Goal: Task Accomplishment & Management: Manage account settings

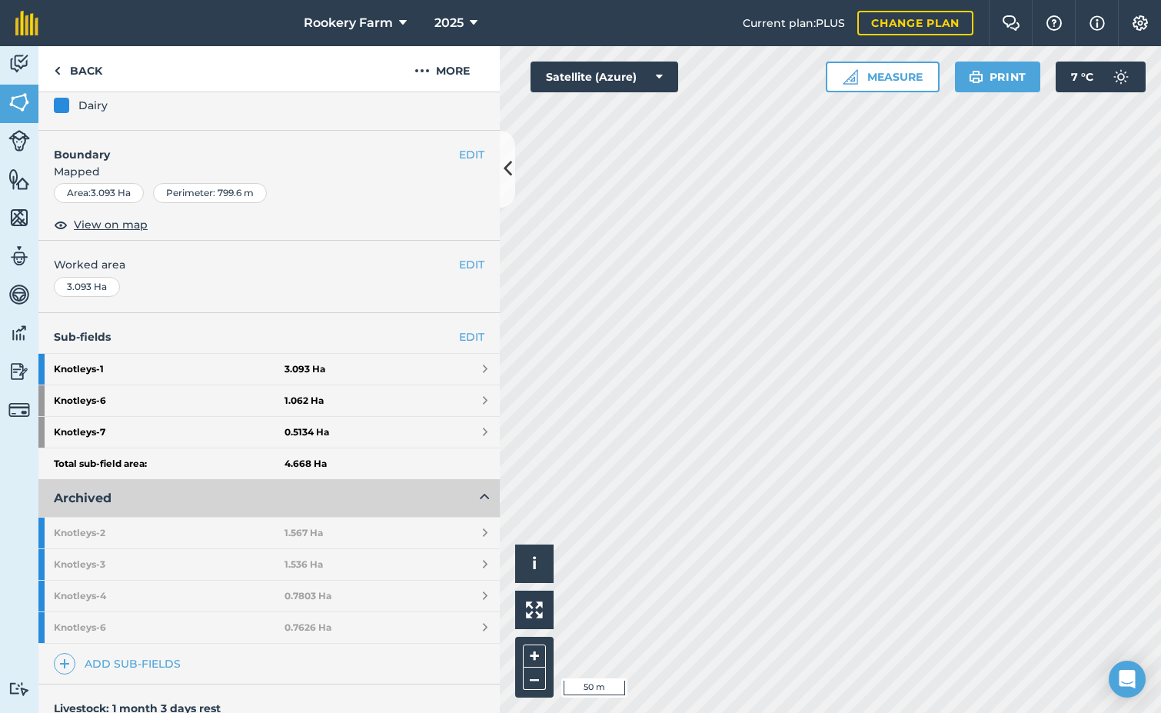
scroll to position [231, 0]
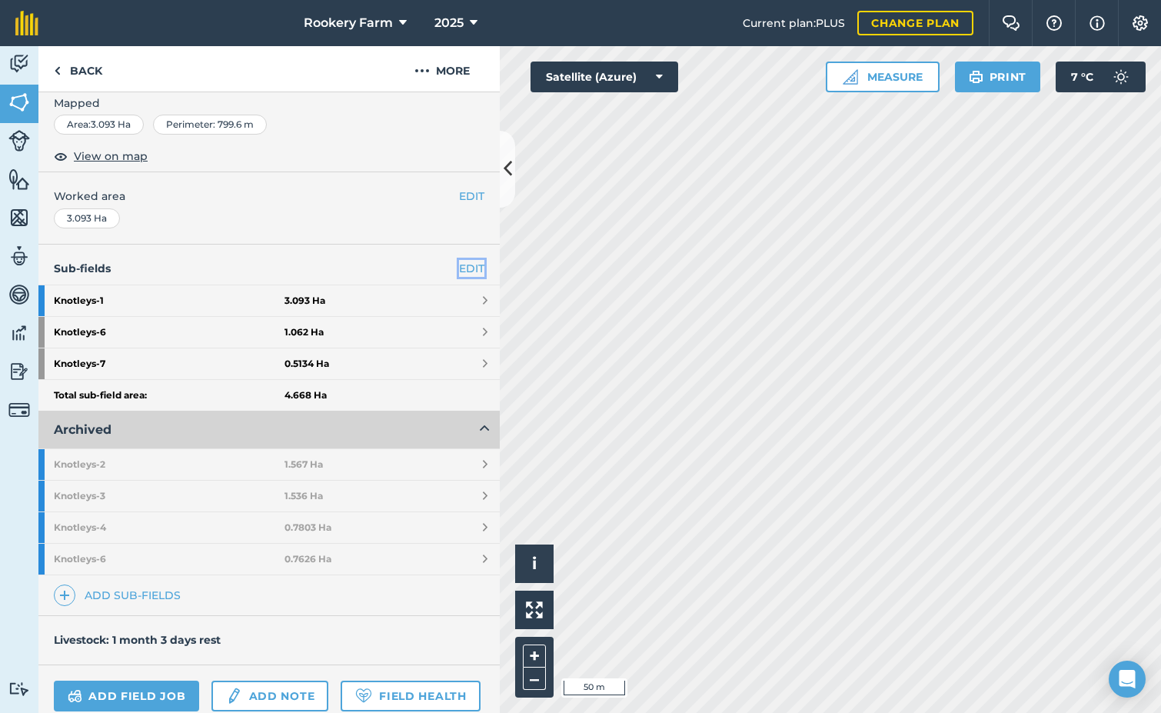
click at [463, 268] on link "EDIT" at bounding box center [471, 268] width 25 height 17
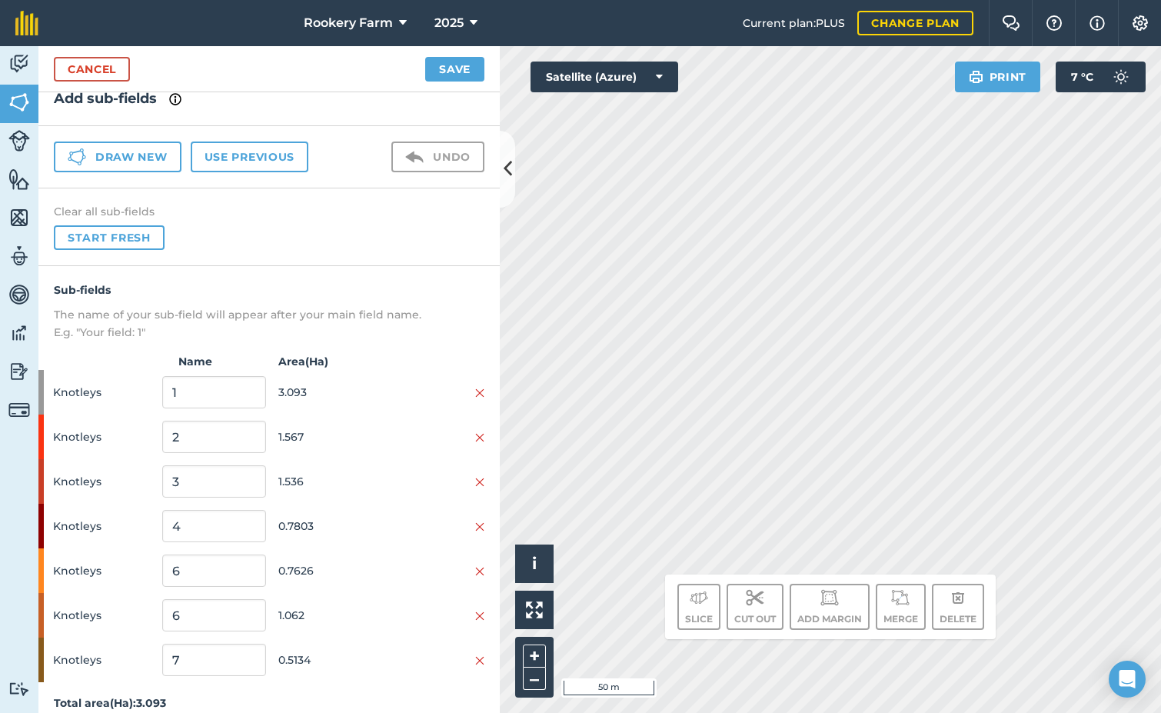
scroll to position [35, 0]
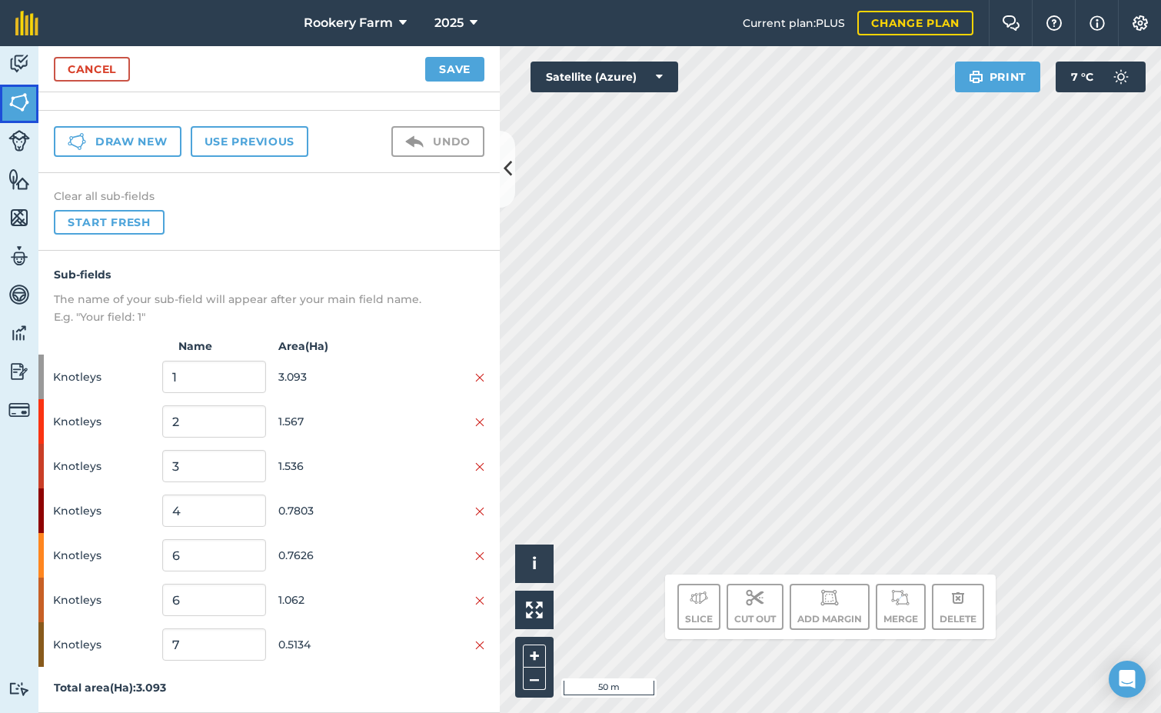
click at [19, 108] on img at bounding box center [19, 102] width 22 height 23
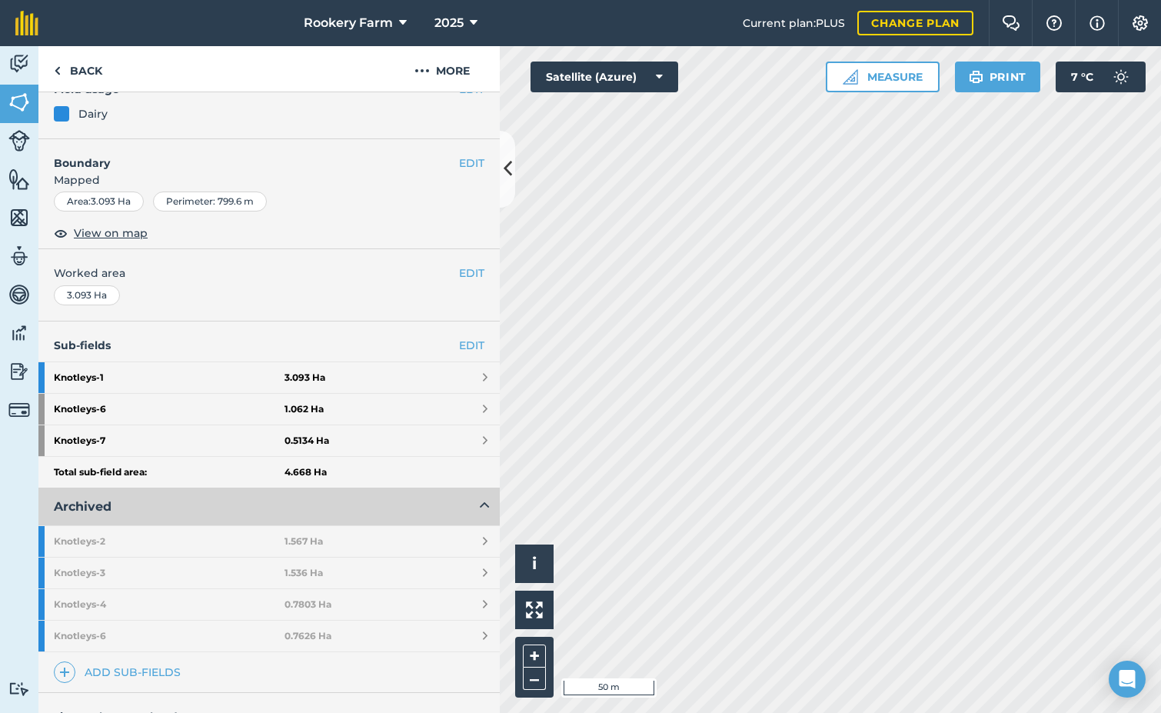
scroll to position [308, 0]
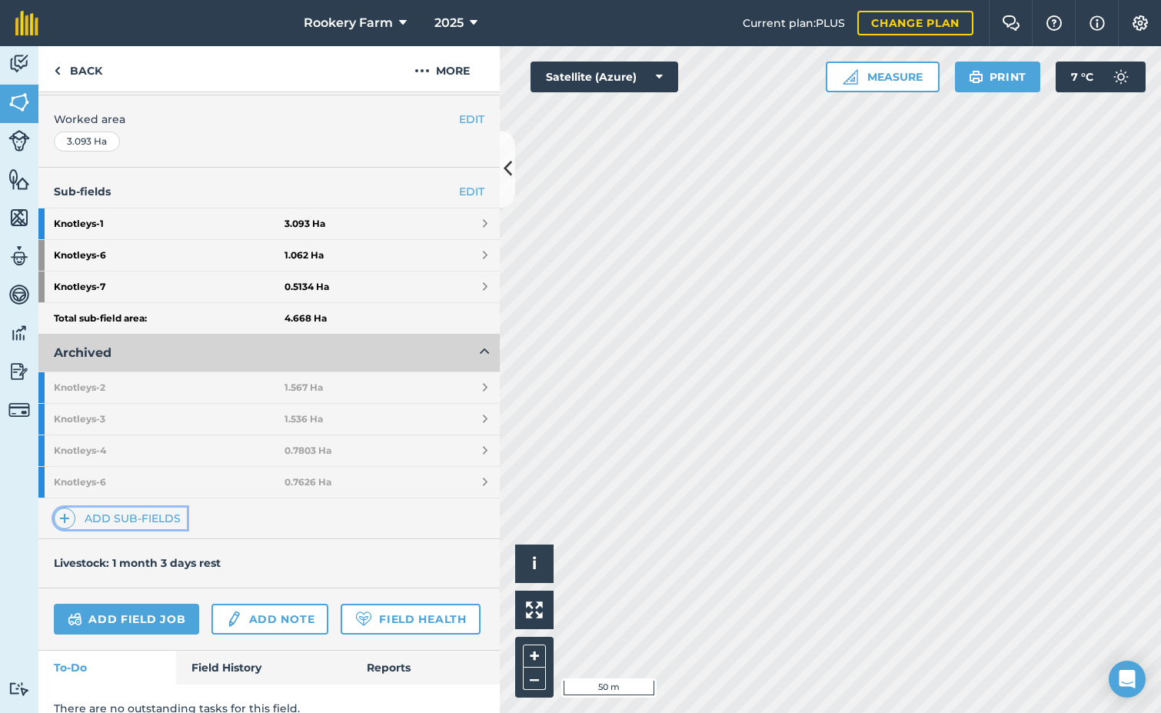
click at [162, 518] on link "Add sub-fields" at bounding box center [120, 518] width 133 height 22
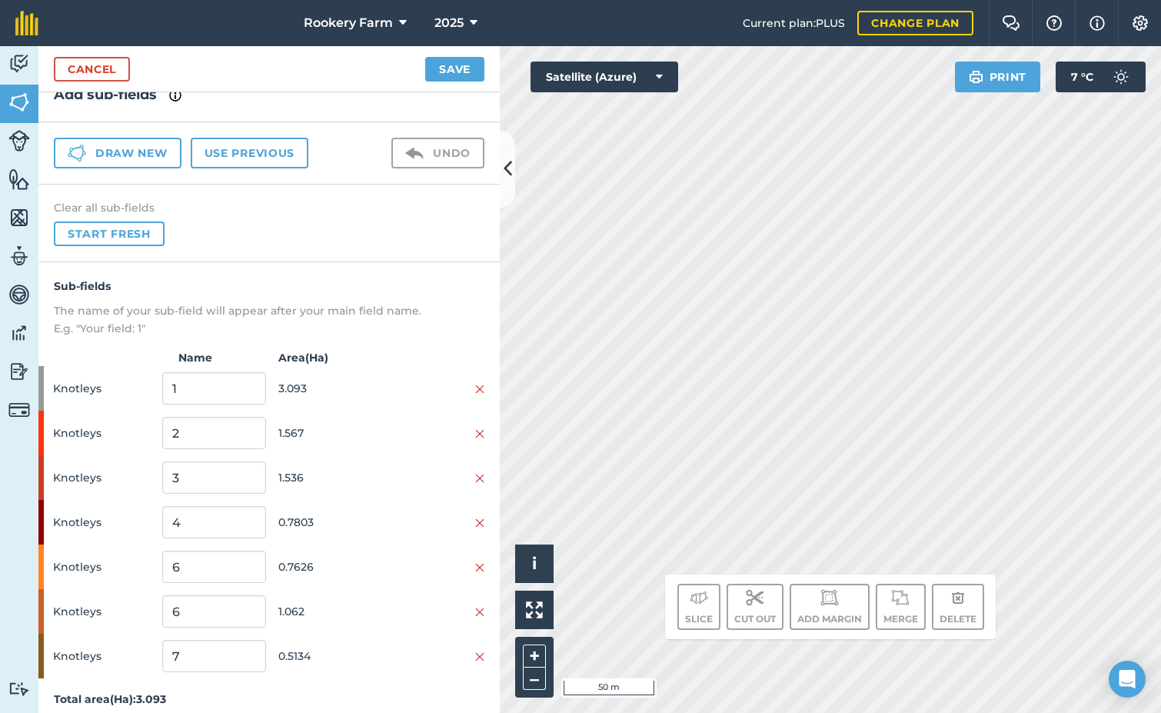
scroll to position [35, 0]
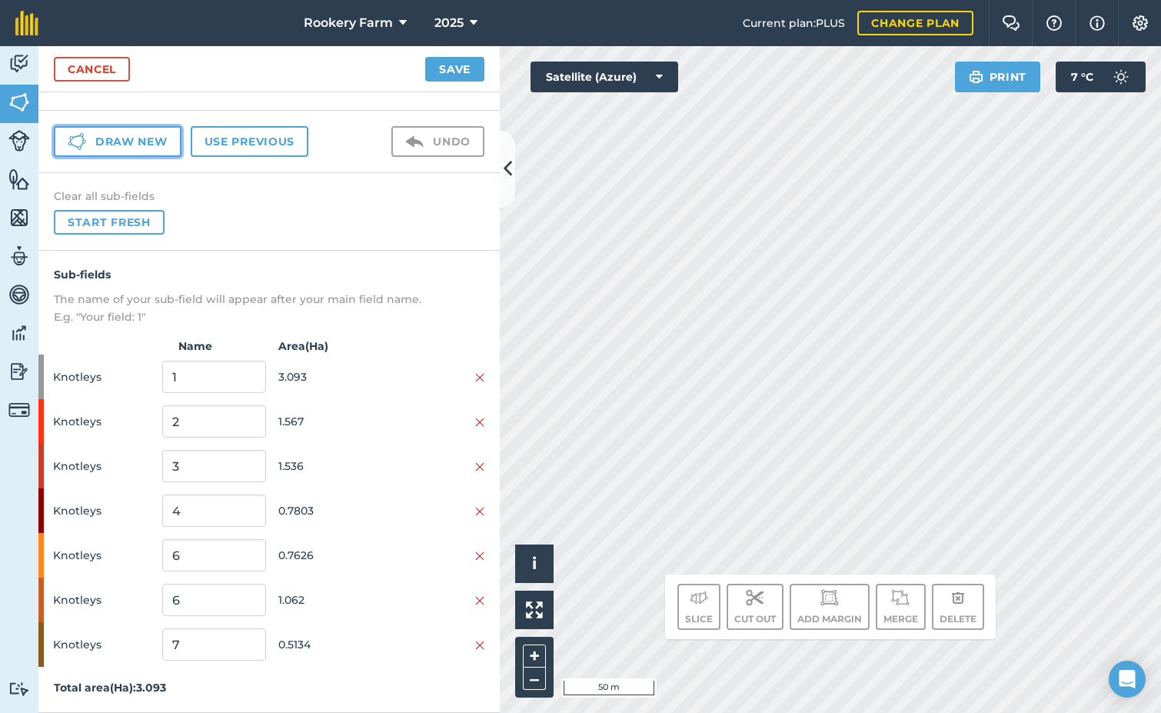
click at [148, 137] on button "Draw new" at bounding box center [118, 141] width 128 height 31
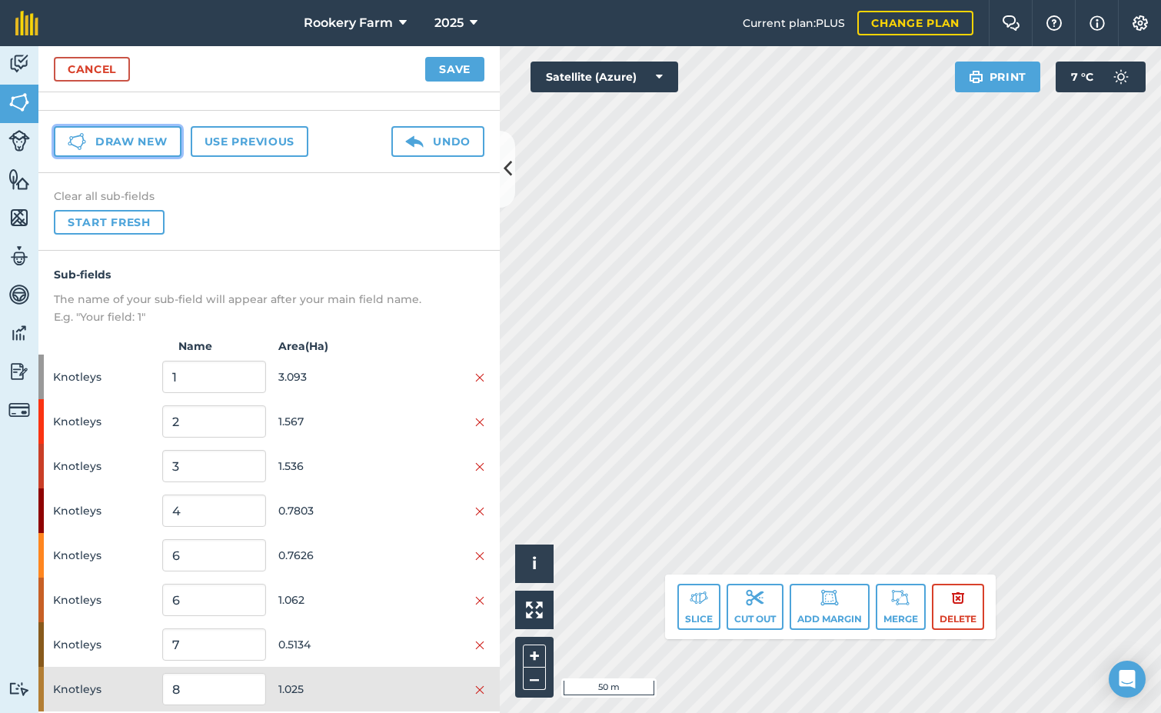
drag, startPoint x: 125, startPoint y: 141, endPoint x: 195, endPoint y: 150, distance: 70.6
click at [125, 141] on button "Draw new" at bounding box center [118, 141] width 128 height 31
click at [157, 138] on button "Draw new" at bounding box center [118, 141] width 128 height 31
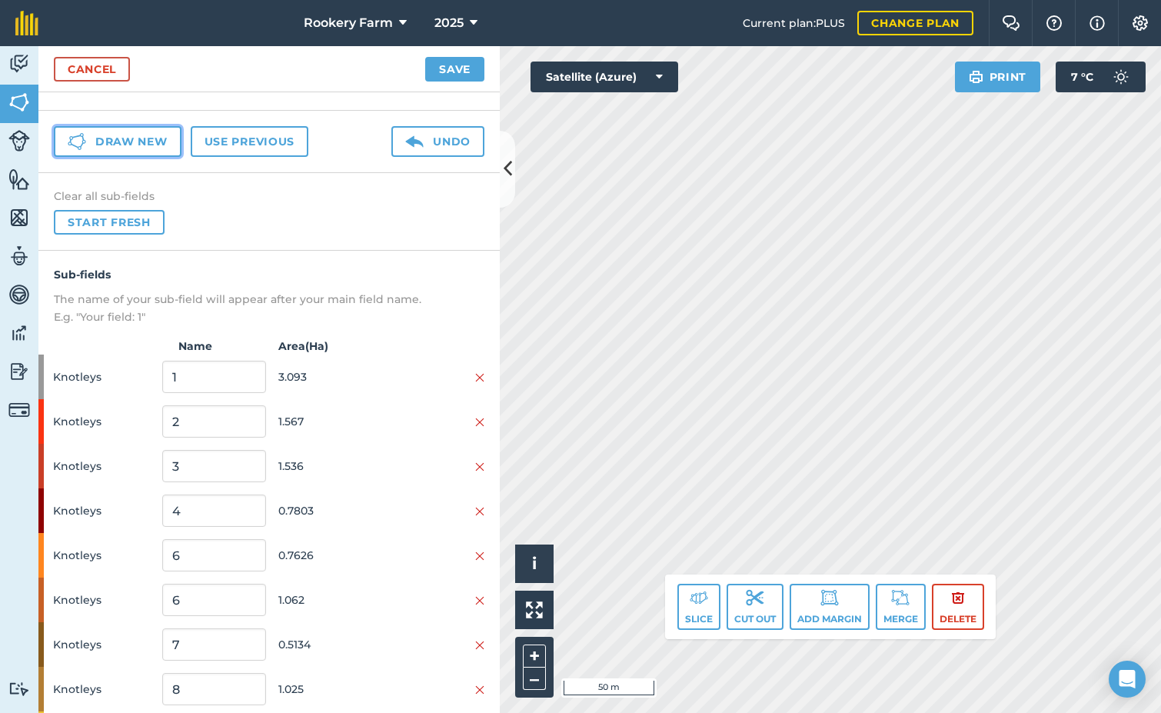
click at [140, 135] on button "Draw new" at bounding box center [118, 141] width 128 height 31
click at [434, 72] on button "Save" at bounding box center [454, 69] width 59 height 25
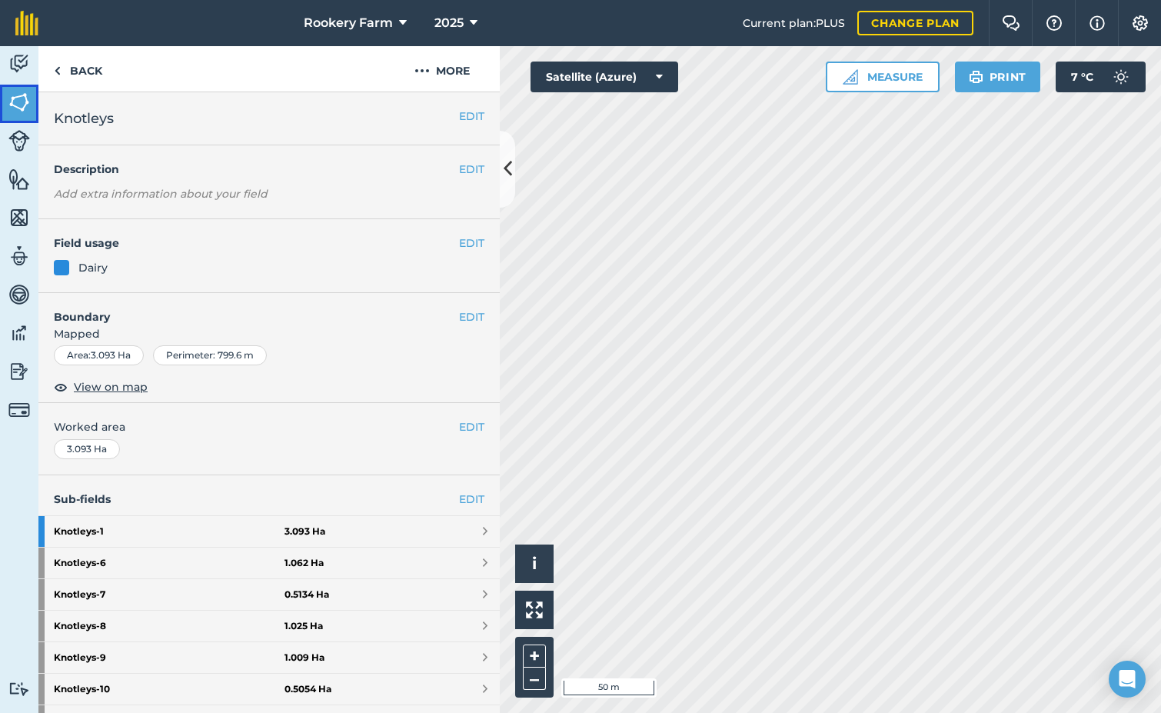
click at [19, 108] on img at bounding box center [19, 102] width 22 height 23
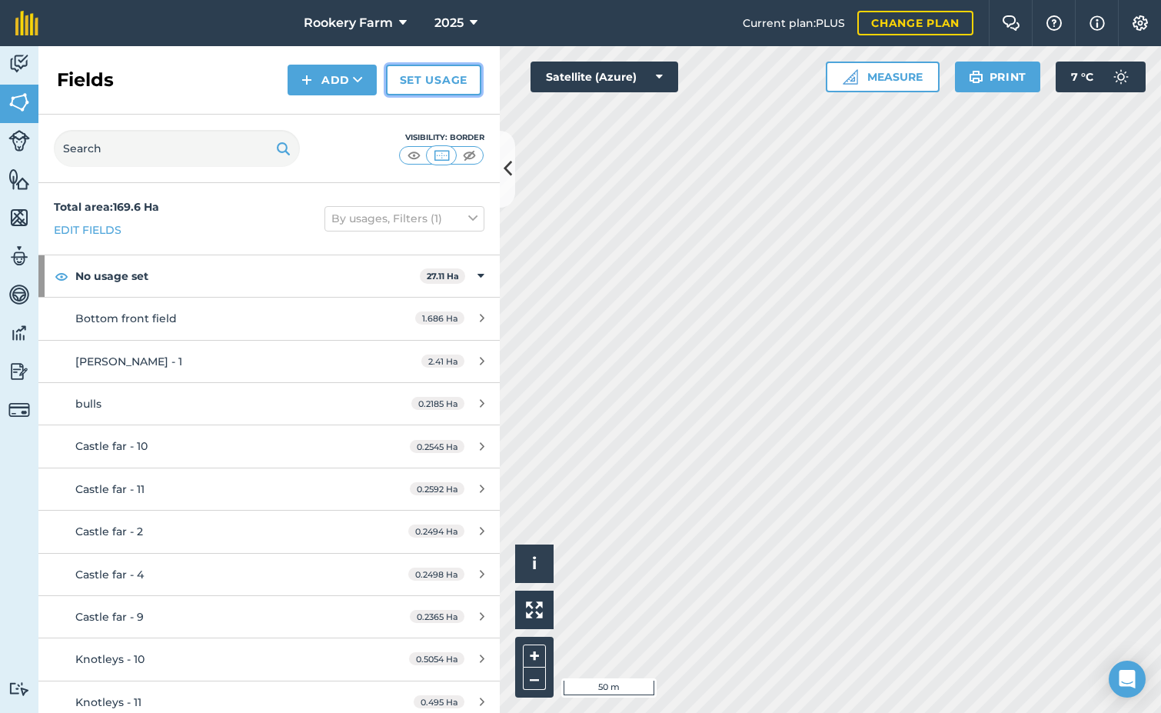
click at [408, 82] on link "Set usage" at bounding box center [433, 80] width 95 height 31
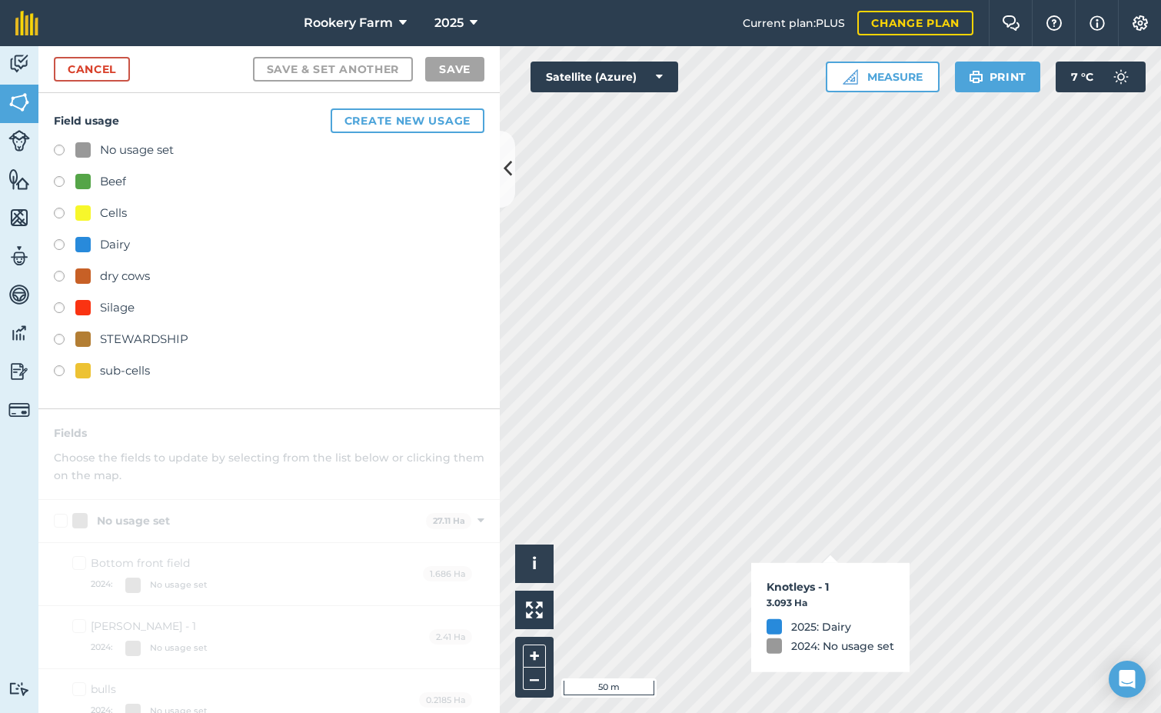
checkbox input "true"
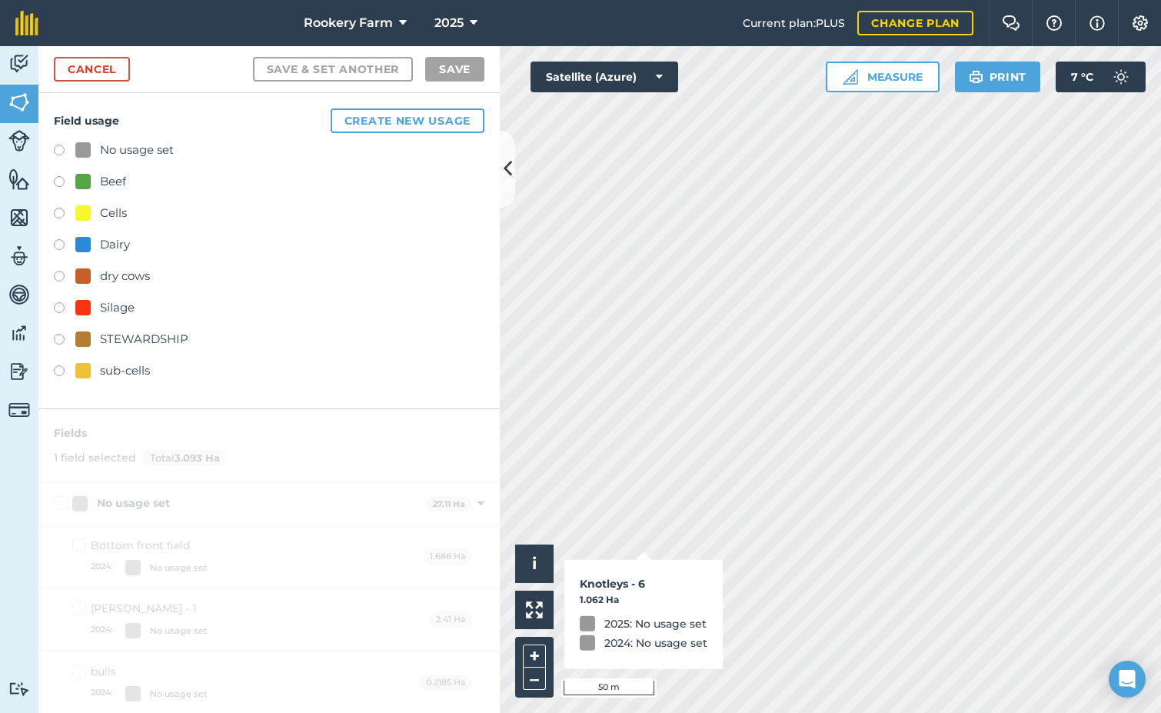
checkbox input "true"
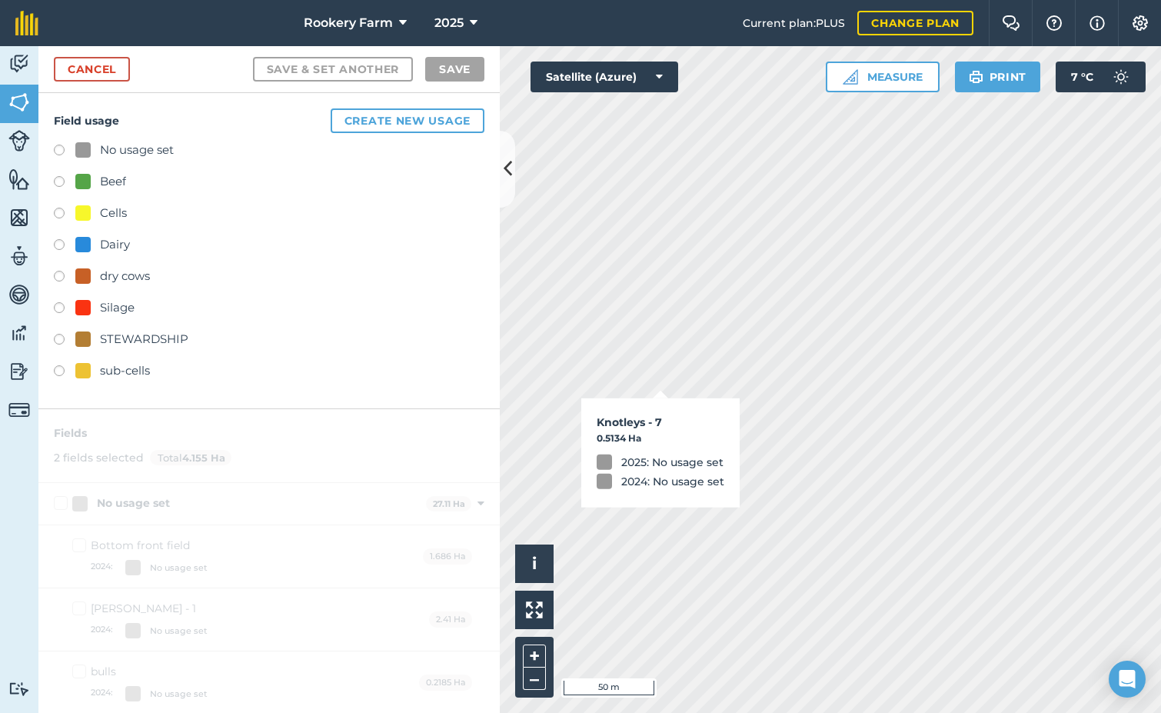
checkbox input "true"
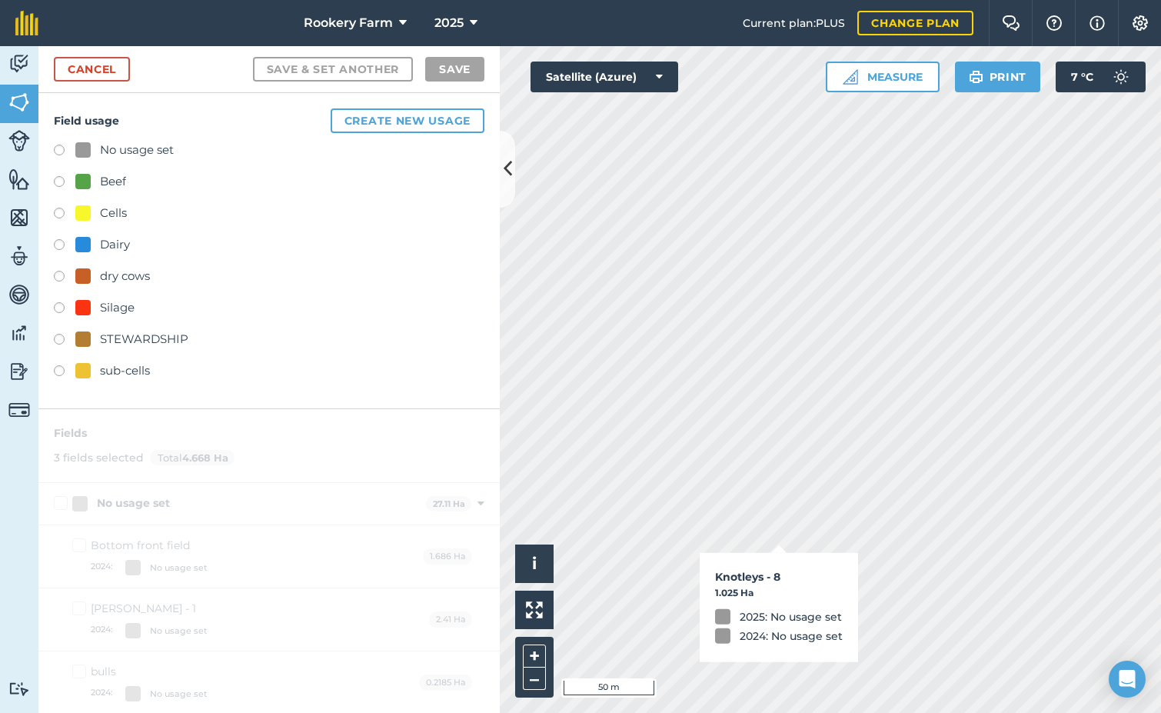
checkbox input "true"
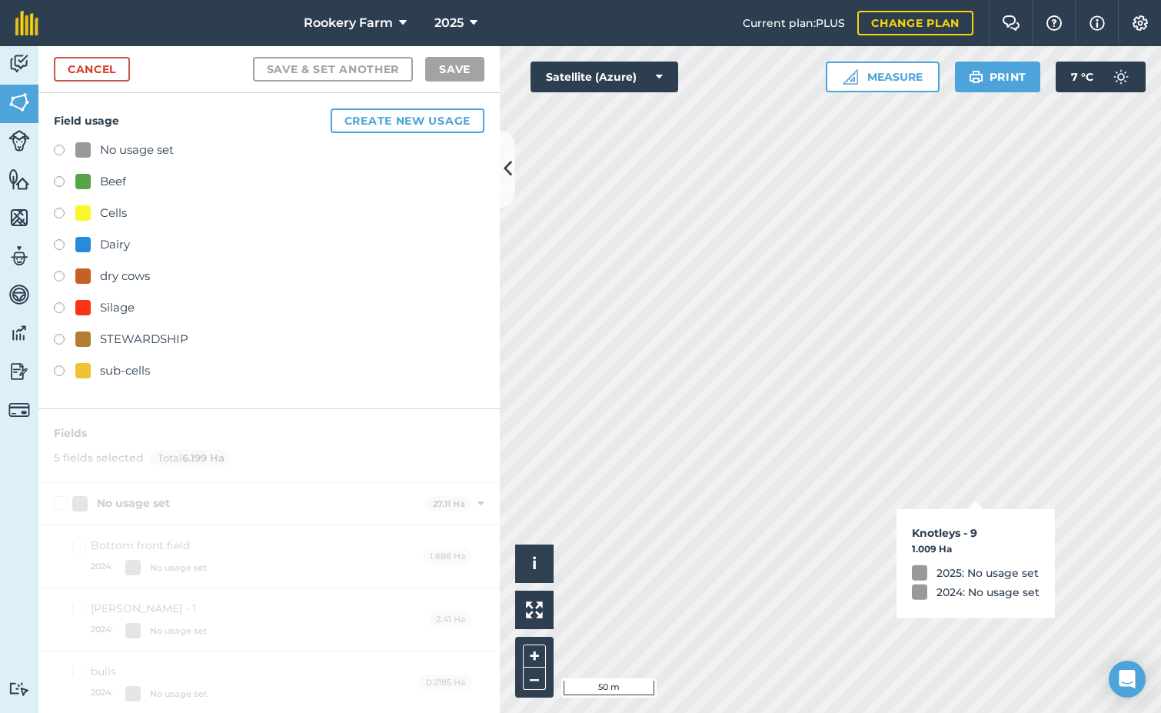
checkbox input "true"
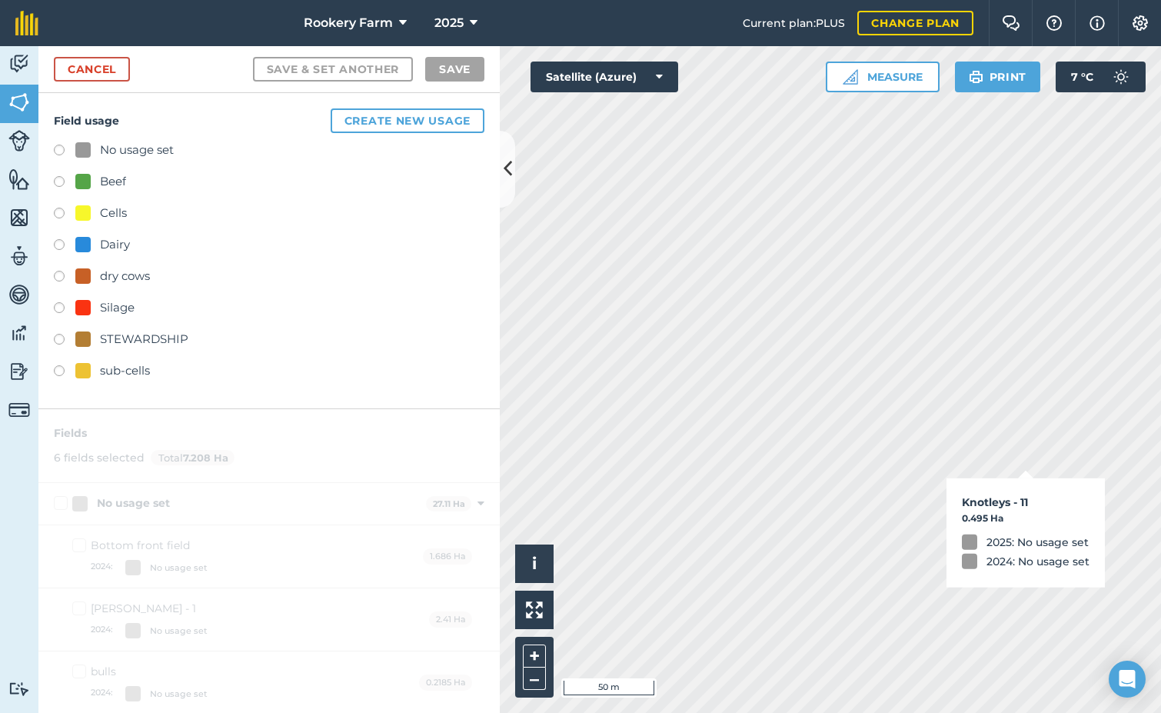
checkbox input "true"
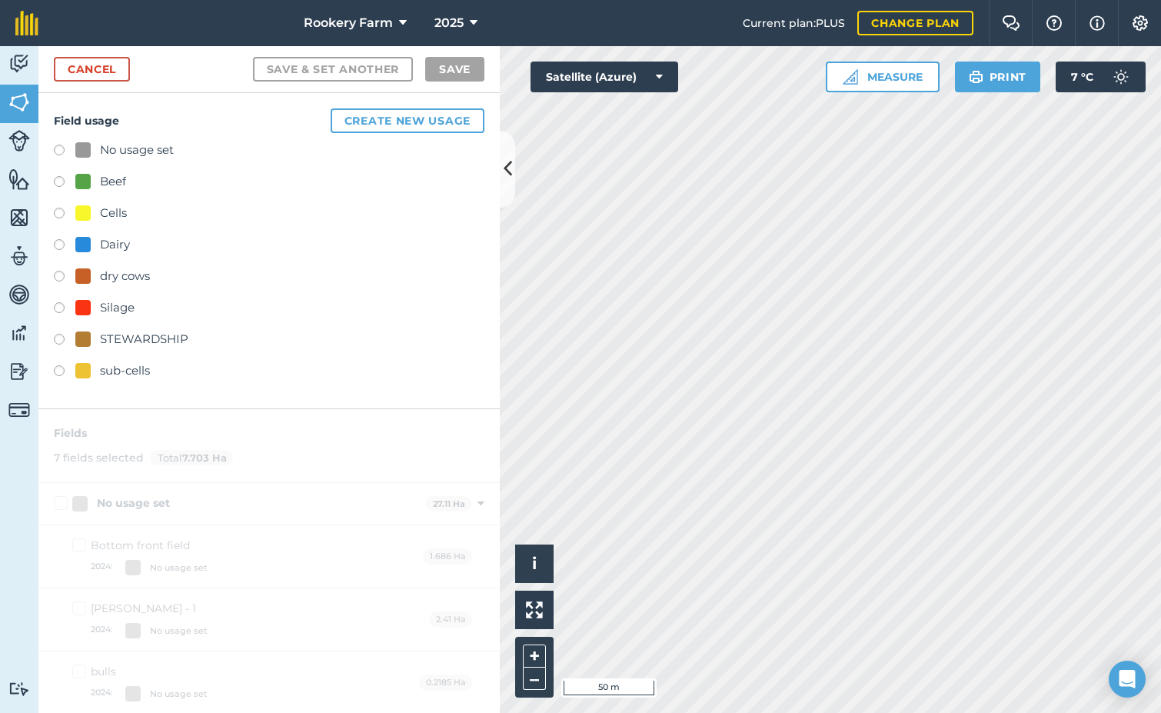
click at [62, 240] on label at bounding box center [65, 246] width 22 height 15
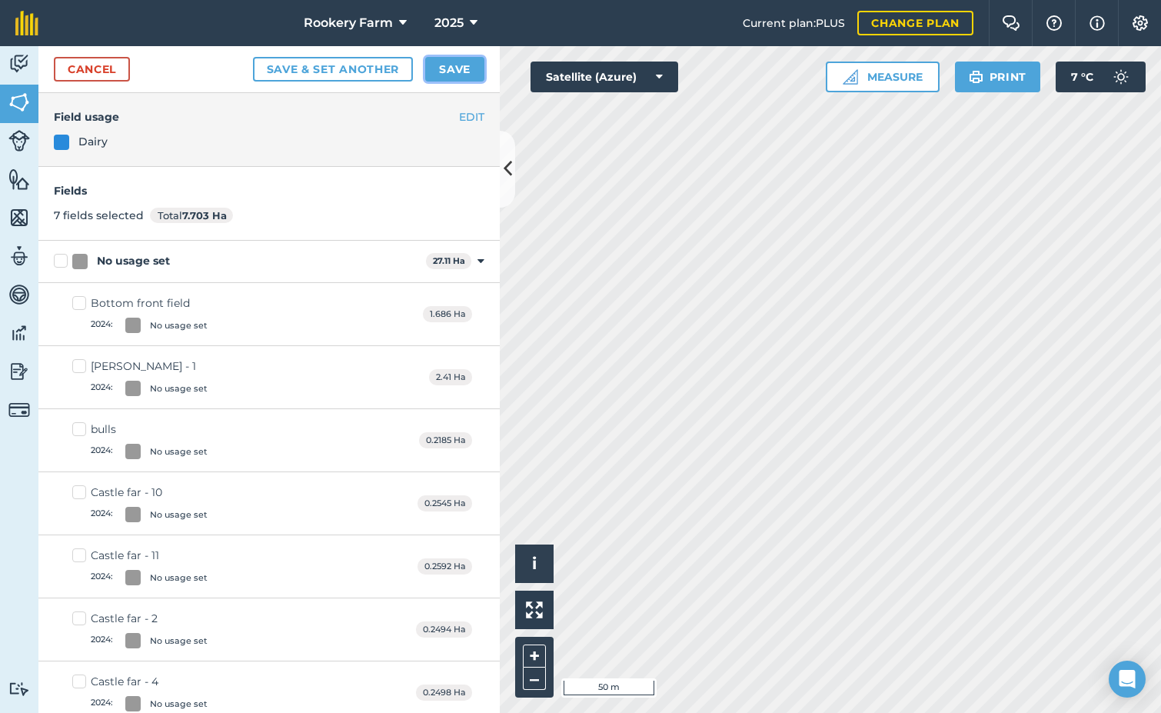
click at [481, 65] on button "Save" at bounding box center [454, 69] width 59 height 25
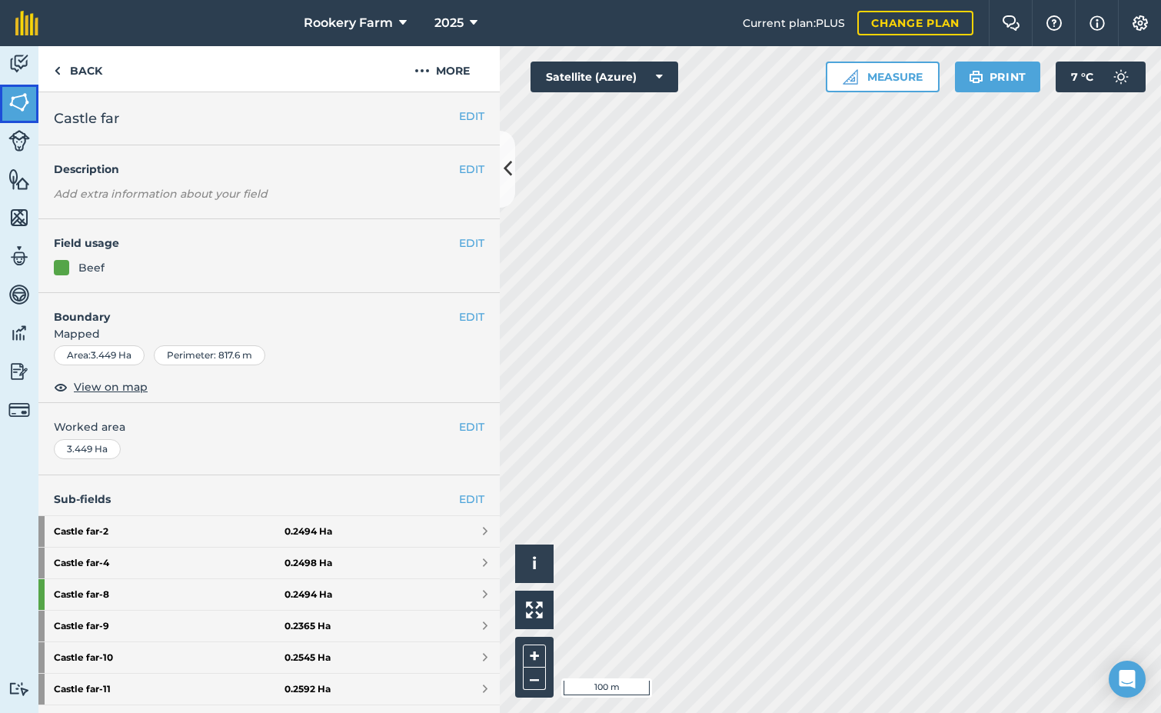
click at [15, 96] on img at bounding box center [19, 102] width 22 height 23
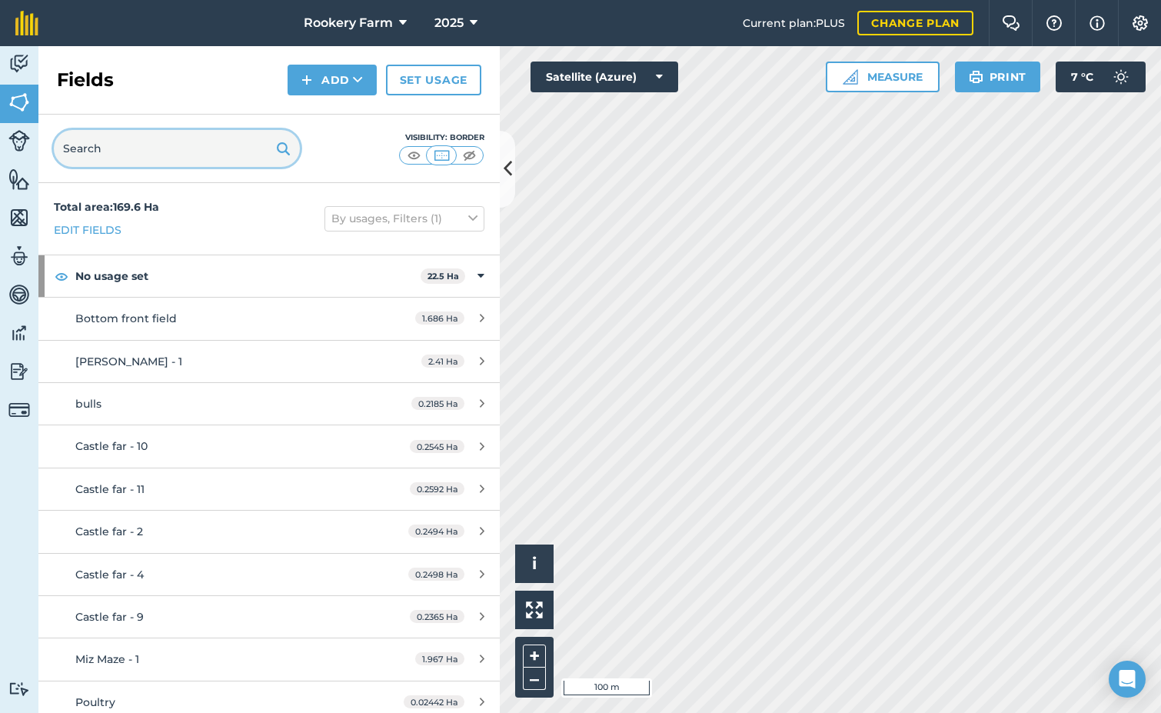
click at [144, 145] on input "text" at bounding box center [177, 148] width 246 height 37
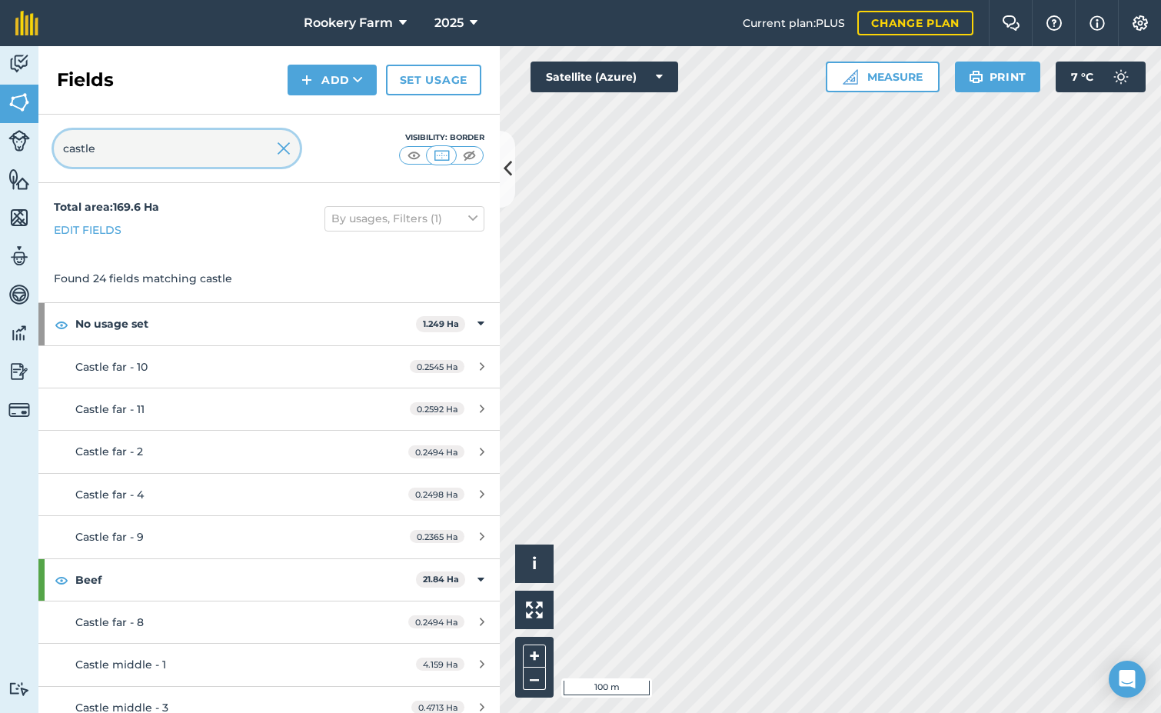
type input "castle"
click at [101, 230] on link "Edit fields" at bounding box center [88, 229] width 68 height 17
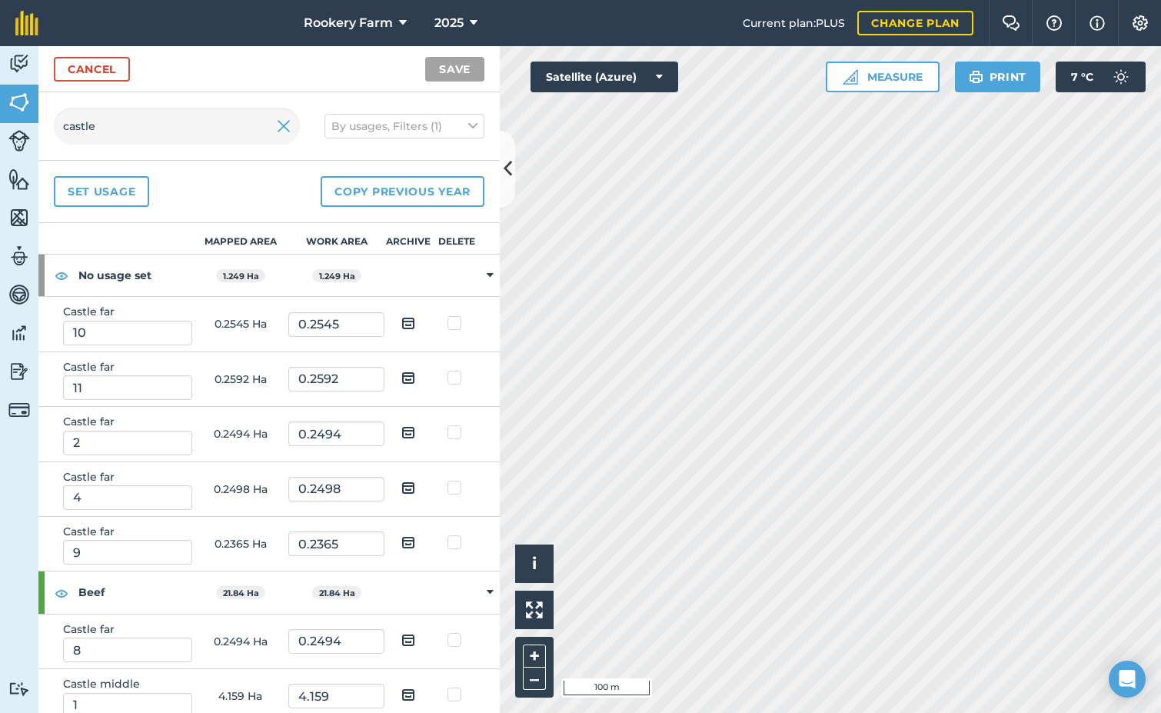
click at [401, 325] on img at bounding box center [408, 323] width 14 height 18
click at [415, 323] on input "checkbox" at bounding box center [420, 318] width 10 height 10
checkbox input "true"
click at [401, 375] on img at bounding box center [408, 377] width 14 height 18
click at [415, 375] on input "checkbox" at bounding box center [420, 373] width 10 height 10
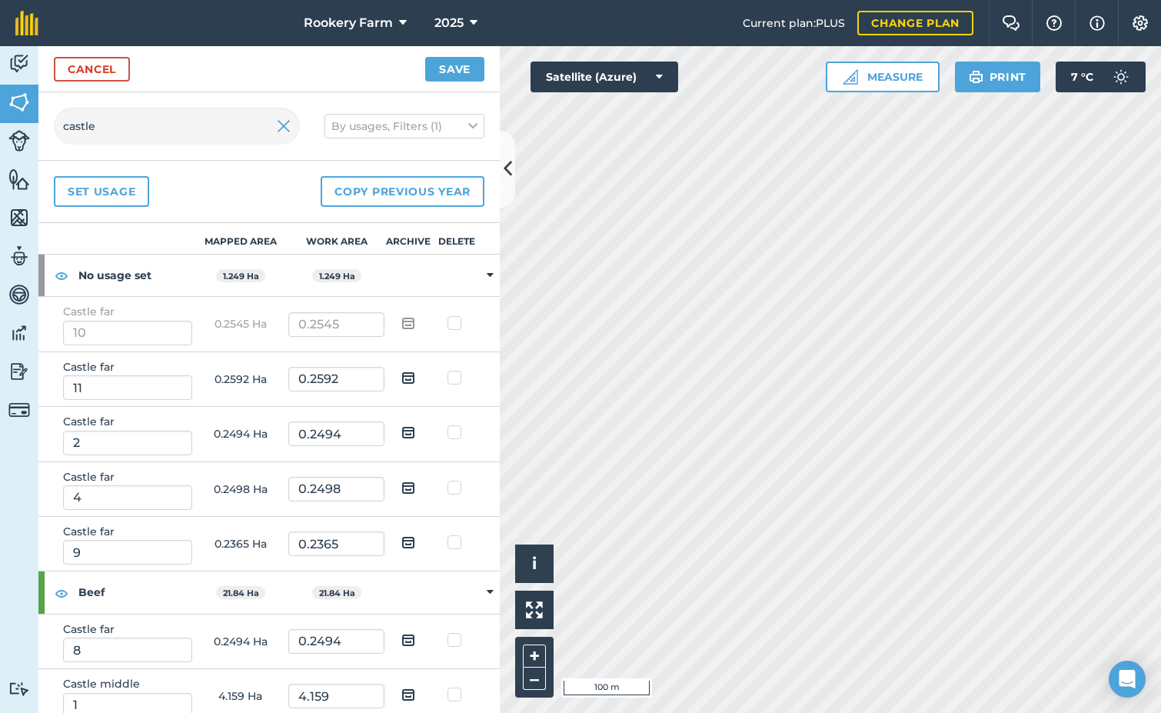
checkbox input "true"
click at [401, 436] on img at bounding box center [408, 432] width 14 height 18
click at [415, 432] on input "checkbox" at bounding box center [420, 427] width 10 height 10
checkbox input "true"
drag, startPoint x: 400, startPoint y: 487, endPoint x: 401, endPoint y: 500, distance: 13.2
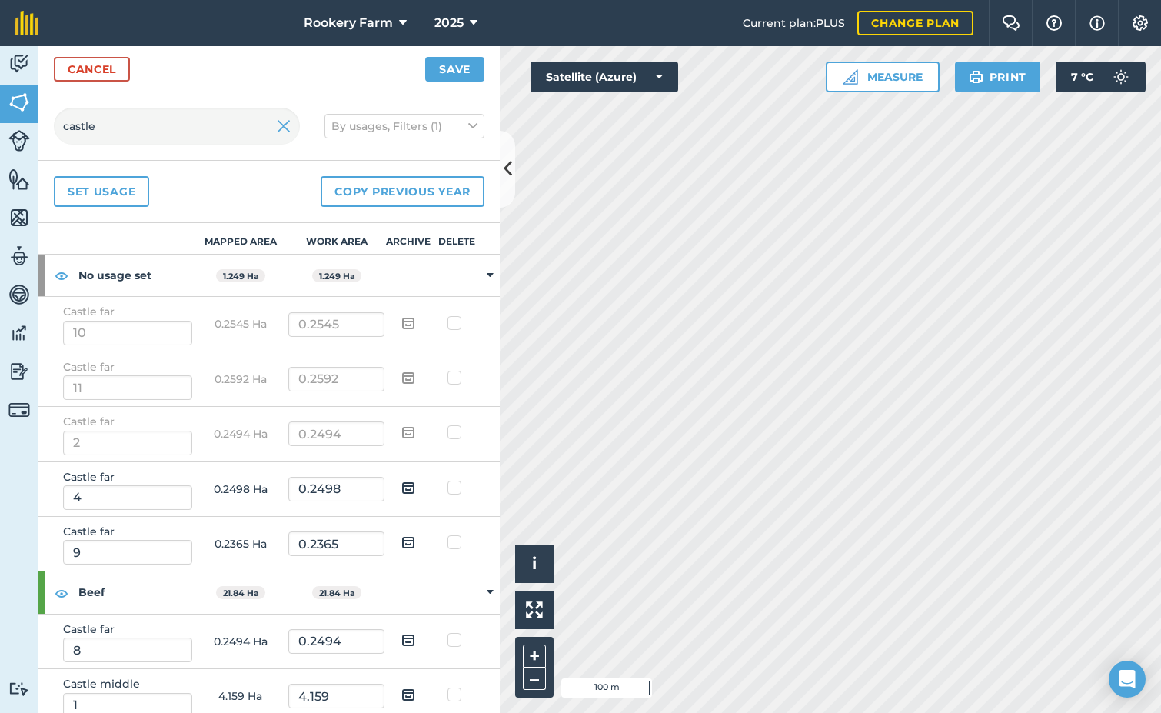
click at [401, 488] on img at bounding box center [408, 487] width 14 height 18
click at [415, 487] on input "checkbox" at bounding box center [420, 482] width 10 height 10
checkbox input "true"
click at [401, 537] on img at bounding box center [408, 542] width 14 height 18
click at [415, 537] on input "checkbox" at bounding box center [420, 537] width 10 height 10
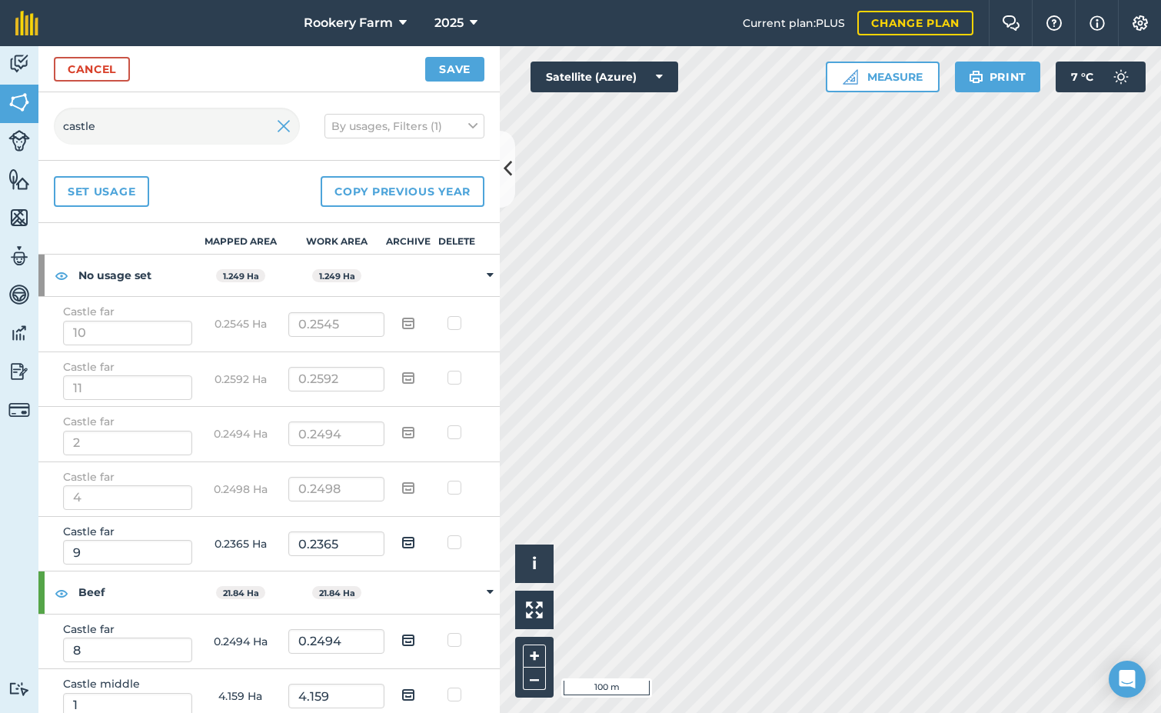
checkbox input "true"
click at [447, 63] on button "Save" at bounding box center [454, 69] width 59 height 25
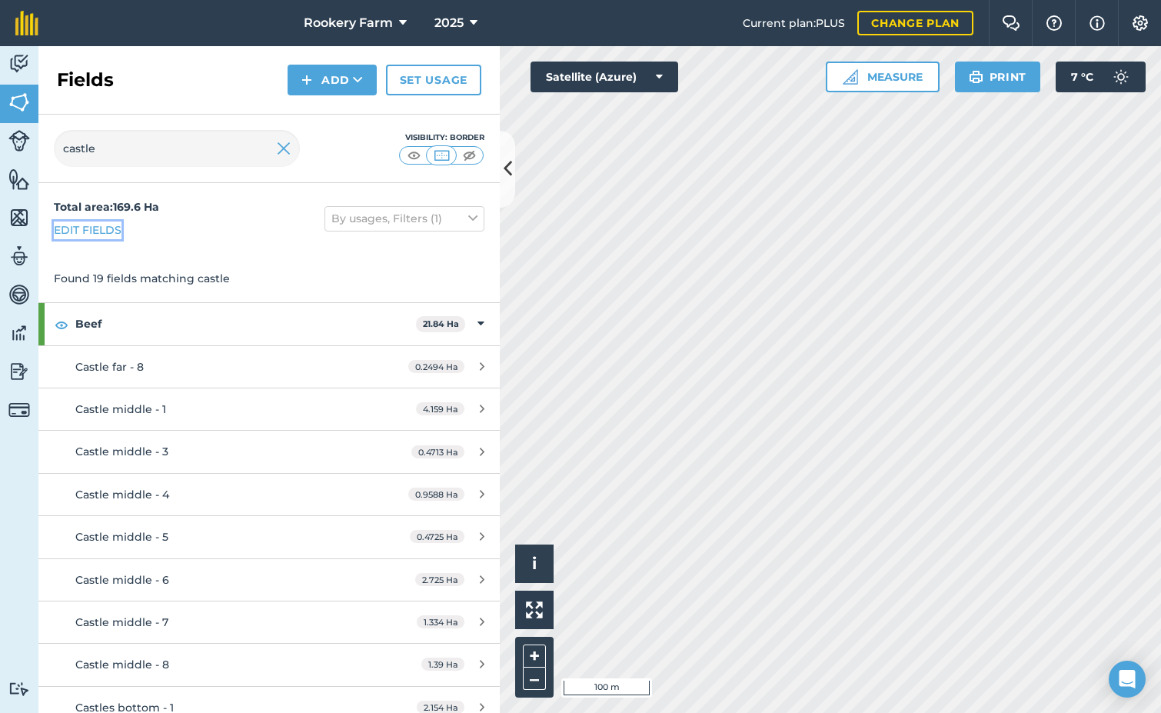
click at [103, 234] on link "Edit fields" at bounding box center [88, 229] width 68 height 17
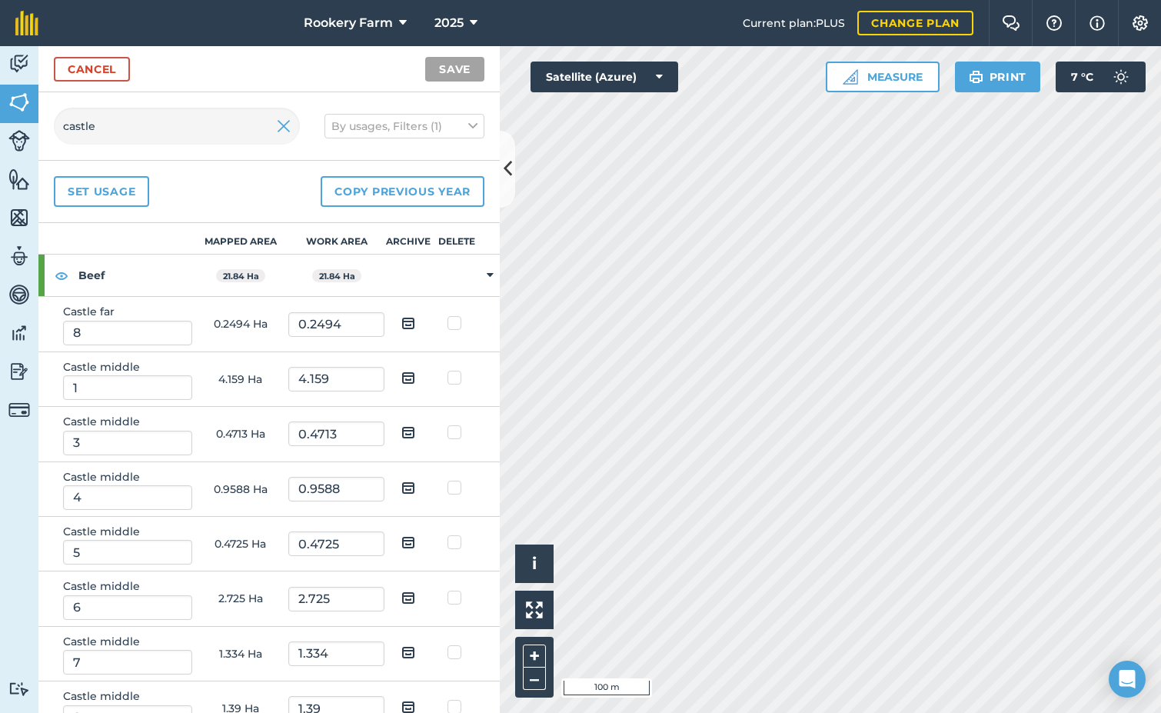
click at [401, 324] on img at bounding box center [408, 323] width 14 height 18
click at [415, 323] on input "checkbox" at bounding box center [420, 318] width 10 height 10
checkbox input "true"
click at [454, 70] on button "Save" at bounding box center [454, 69] width 59 height 25
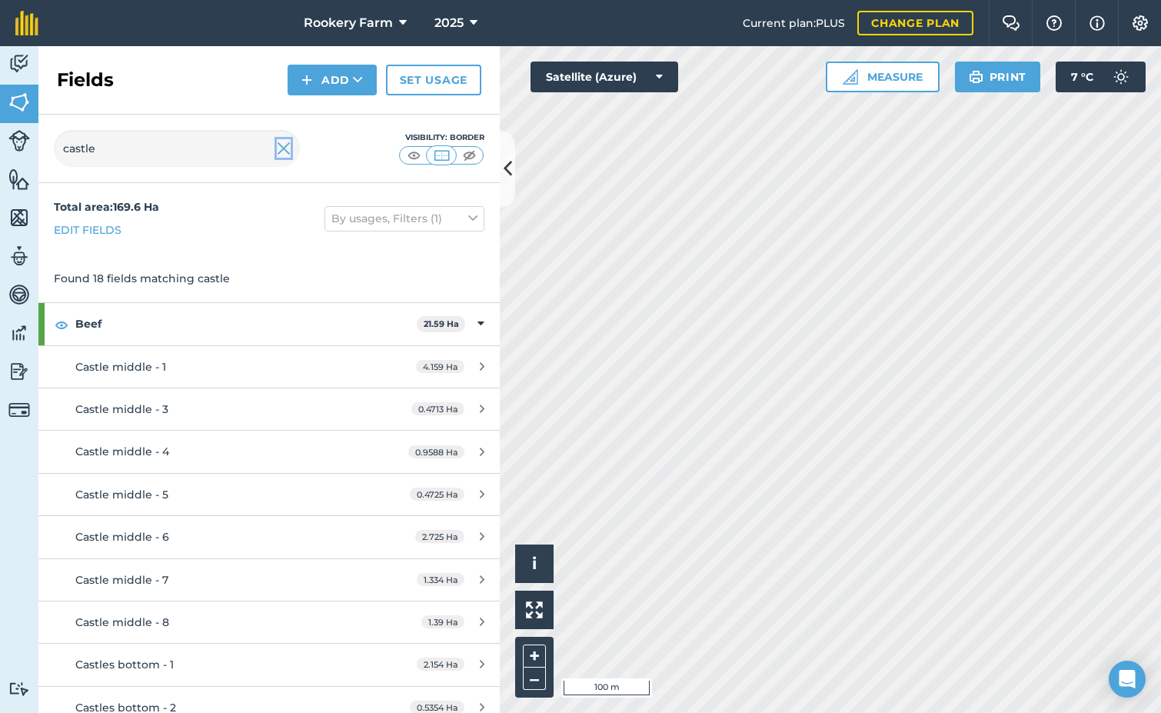
click at [279, 145] on img at bounding box center [284, 148] width 14 height 18
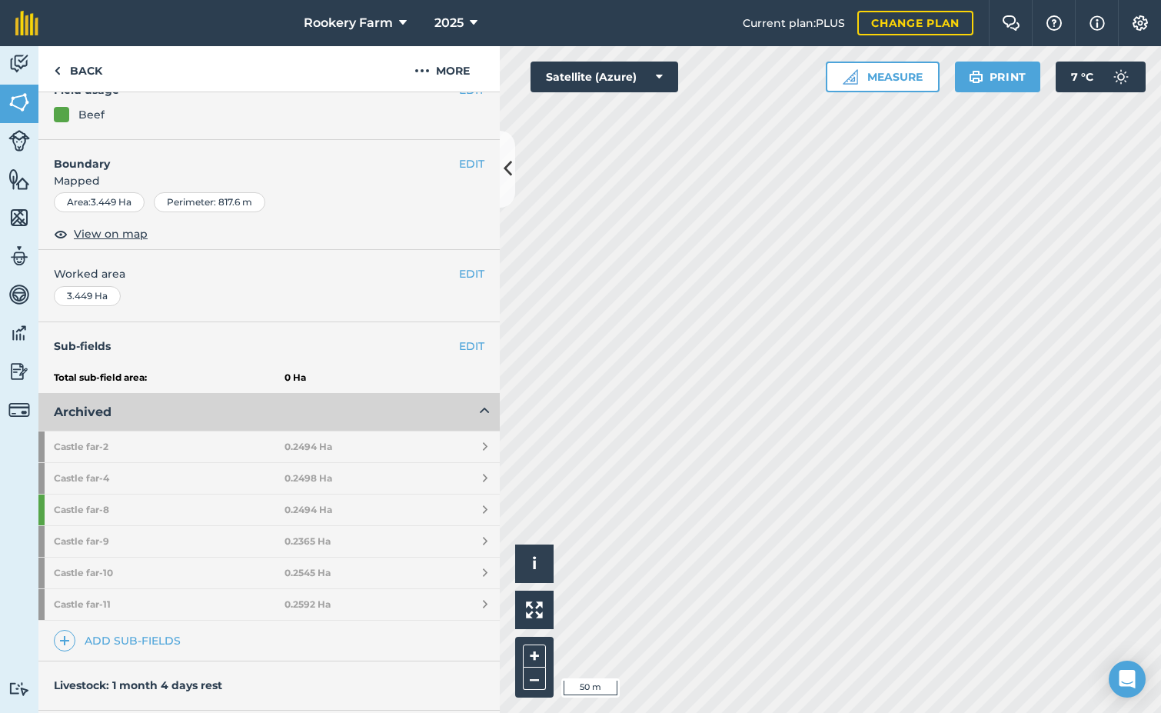
scroll to position [154, 0]
click at [161, 638] on link "Add sub-fields" at bounding box center [120, 640] width 133 height 22
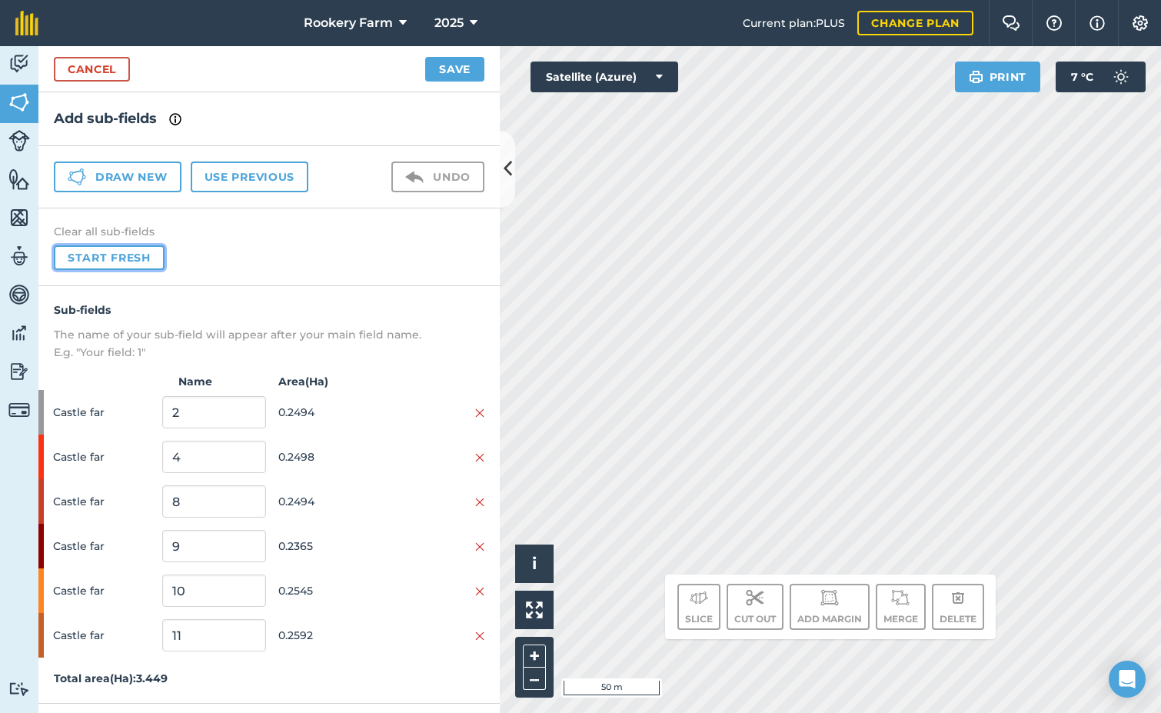
click at [122, 261] on button "Start fresh" at bounding box center [109, 257] width 111 height 25
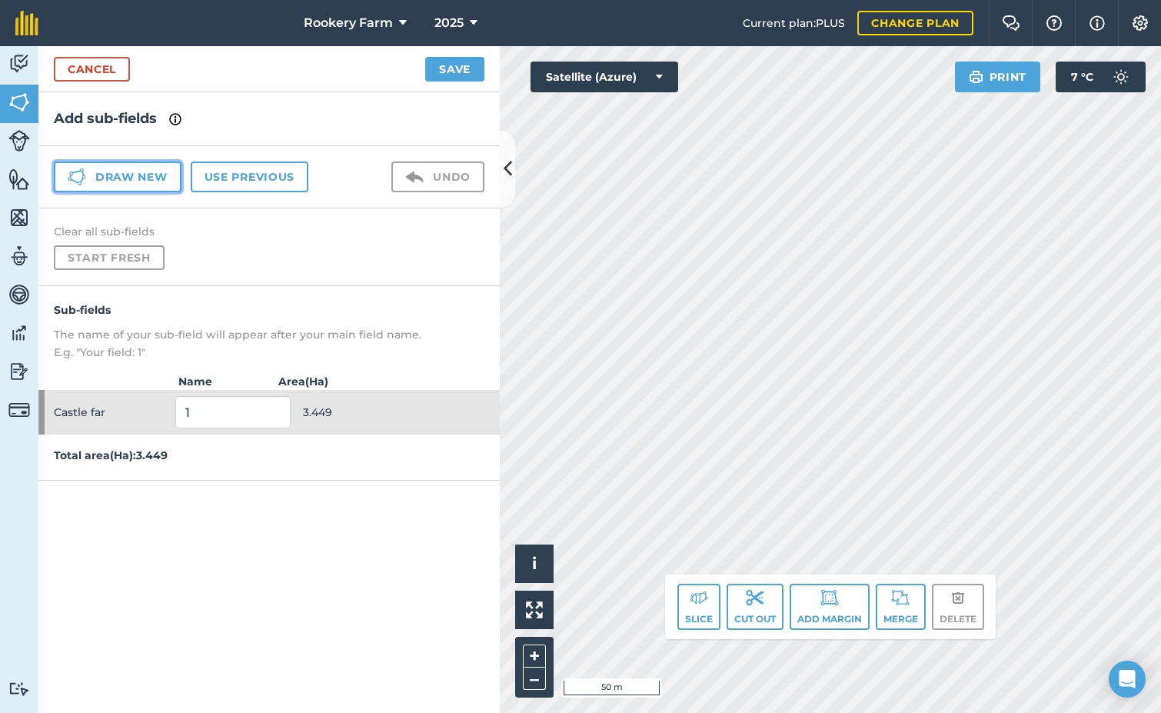
click at [138, 176] on button "Draw new" at bounding box center [118, 176] width 128 height 31
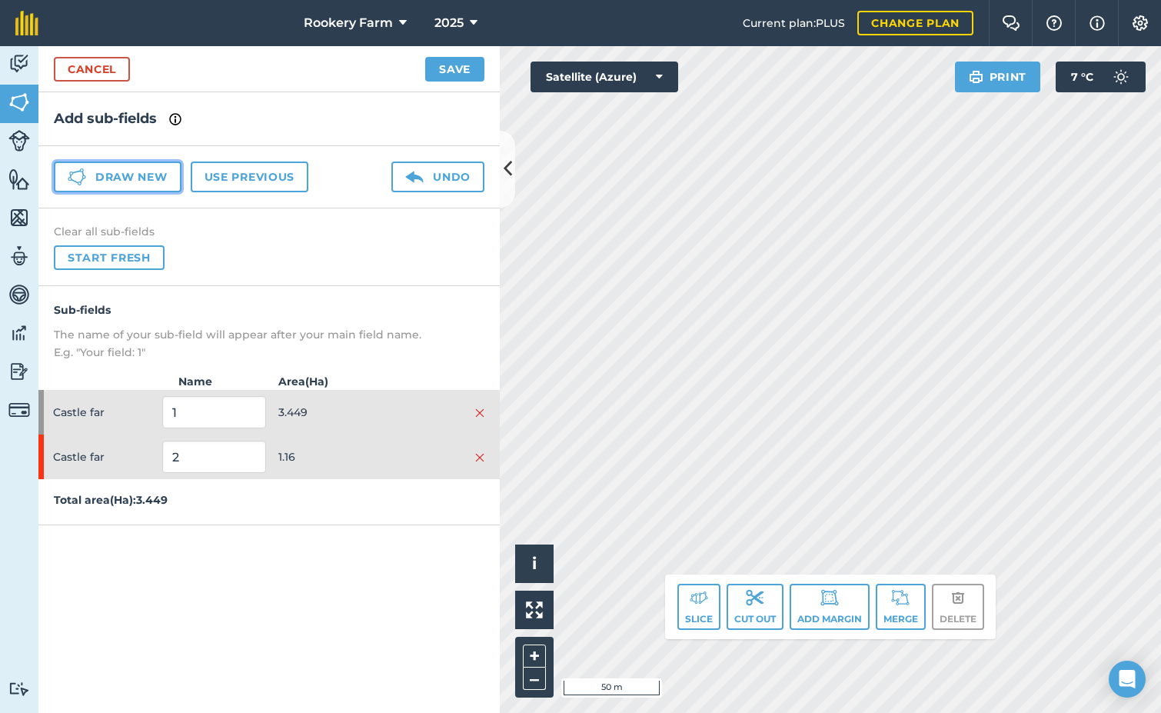
click at [161, 175] on button "Draw new" at bounding box center [118, 176] width 128 height 31
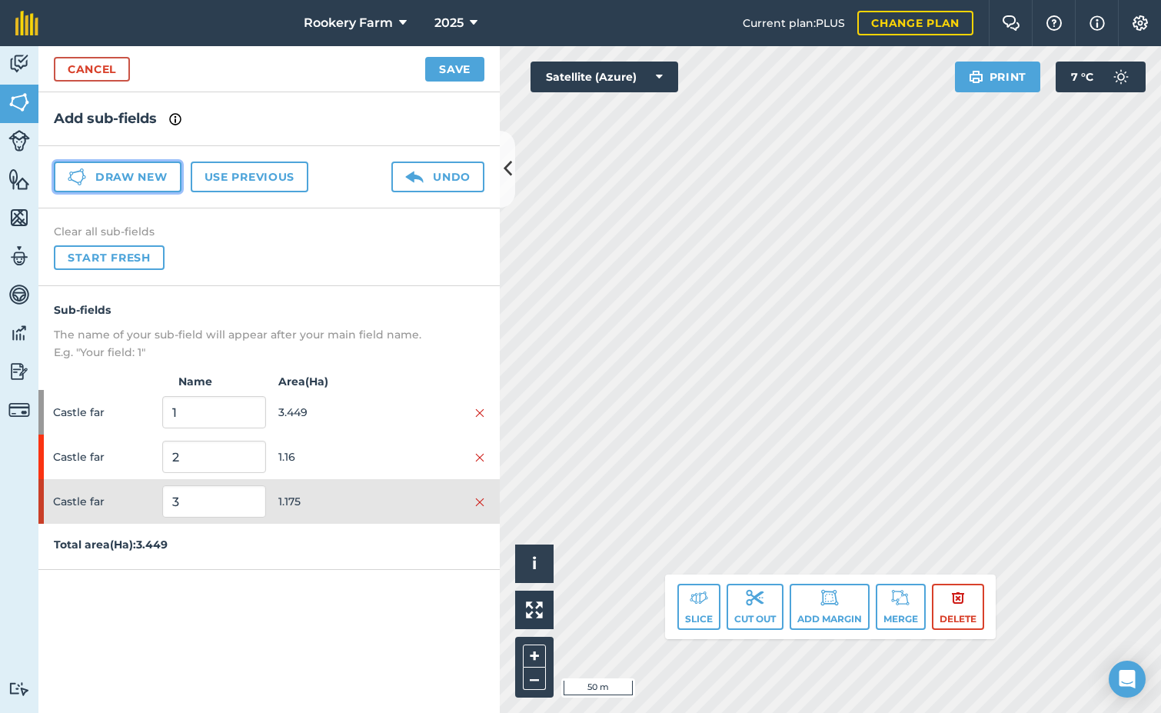
click at [160, 187] on button "Draw new" at bounding box center [118, 176] width 128 height 31
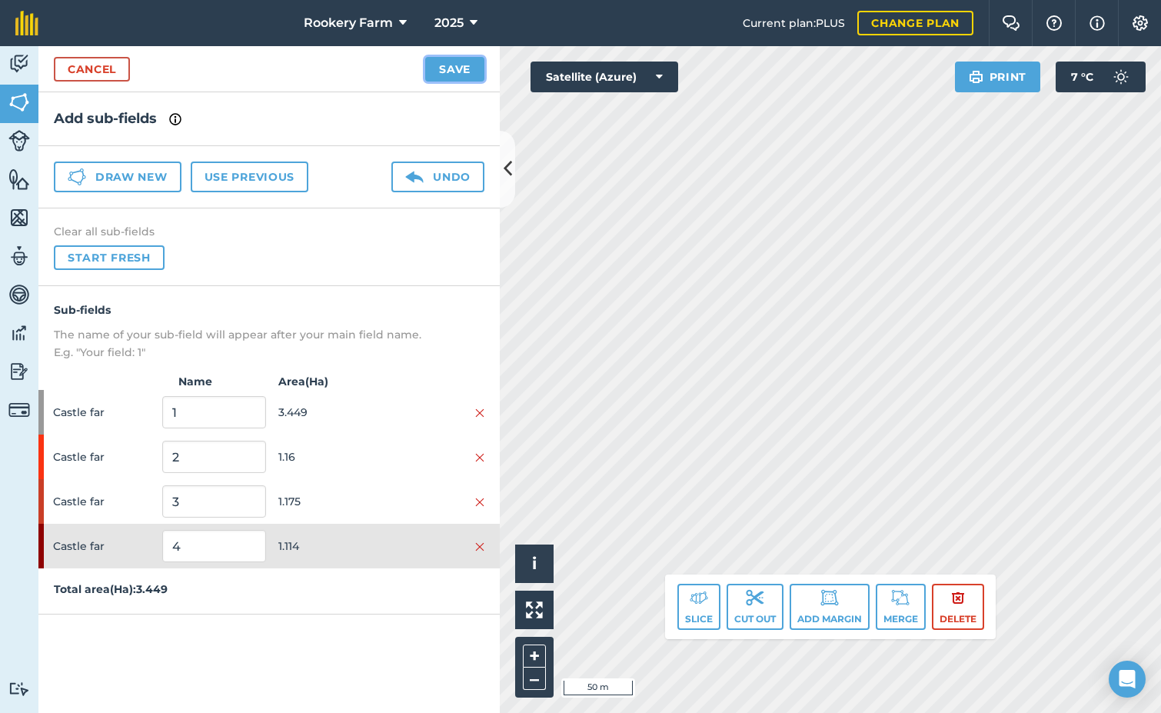
click at [443, 71] on button "Save" at bounding box center [454, 69] width 59 height 25
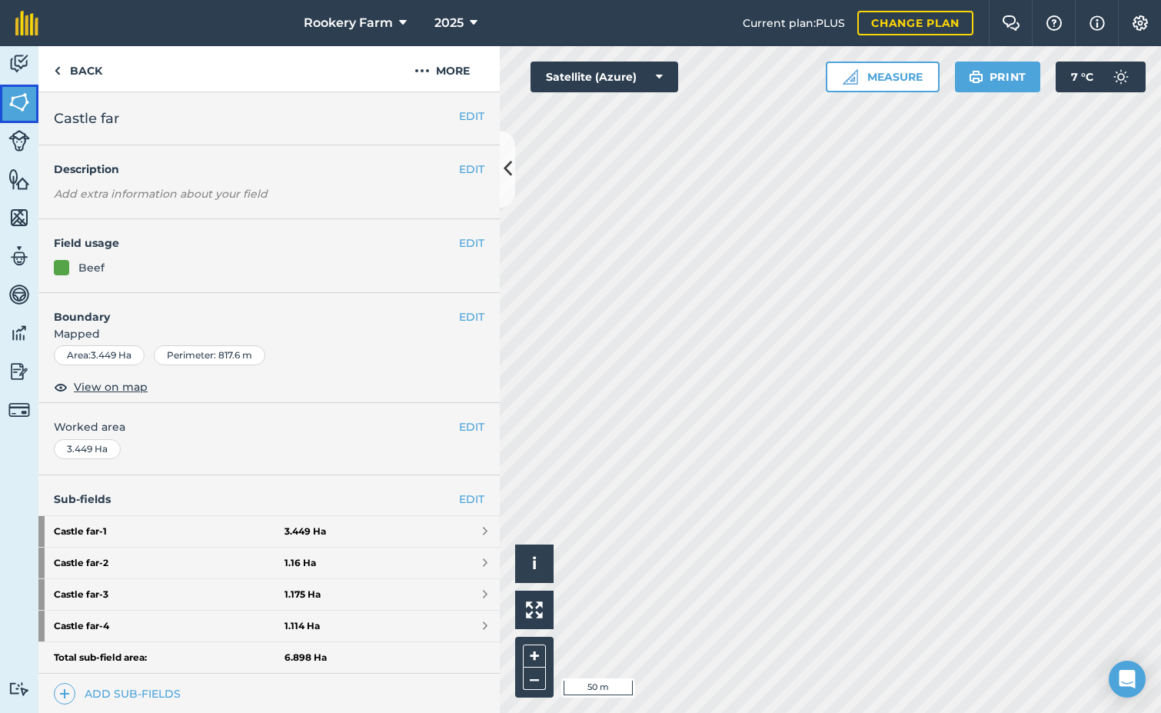
click at [23, 106] on img at bounding box center [19, 102] width 22 height 23
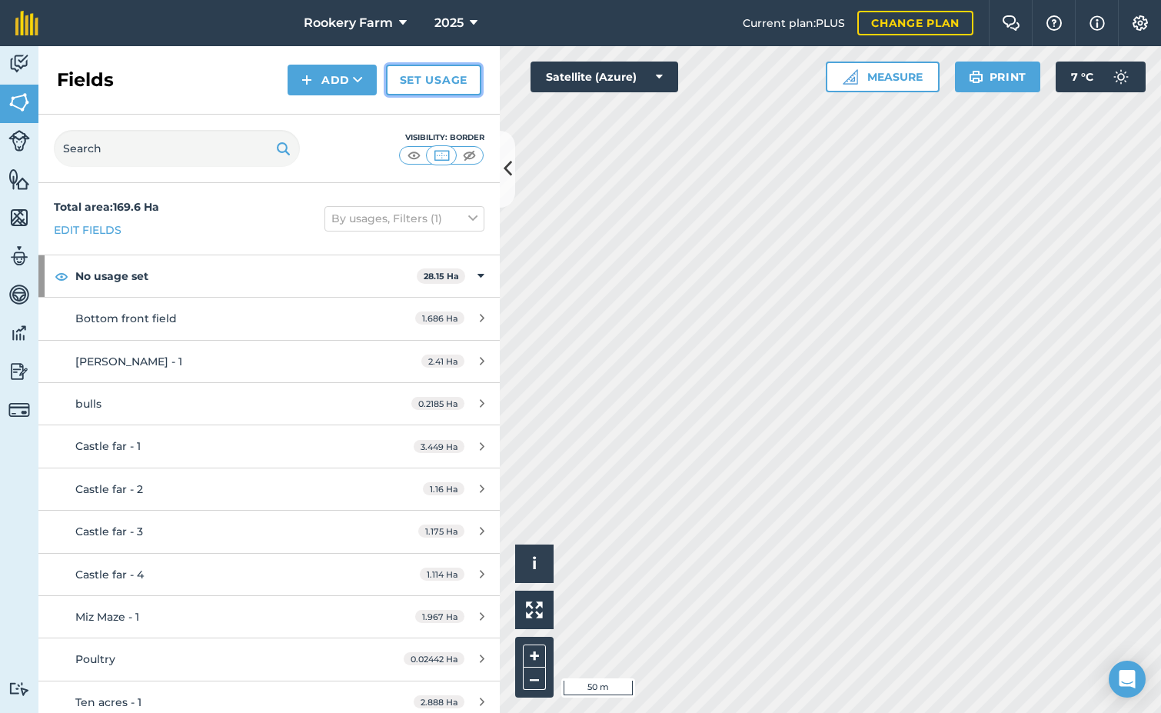
click at [403, 93] on link "Set usage" at bounding box center [433, 80] width 95 height 31
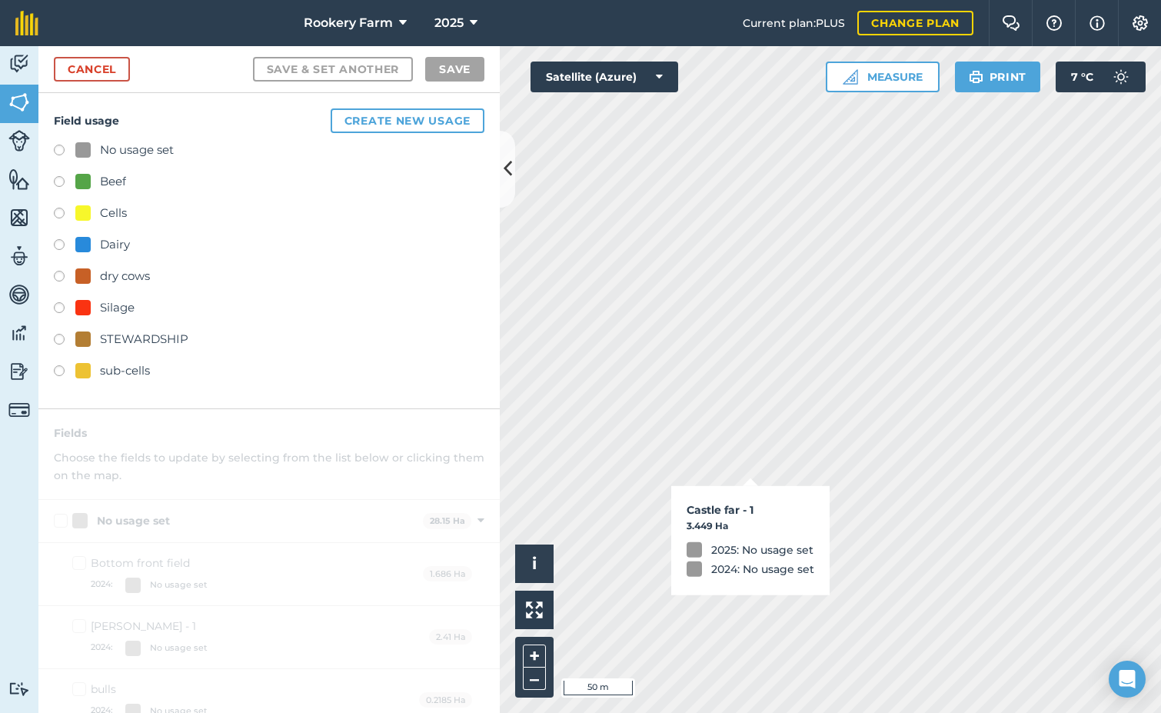
checkbox input "true"
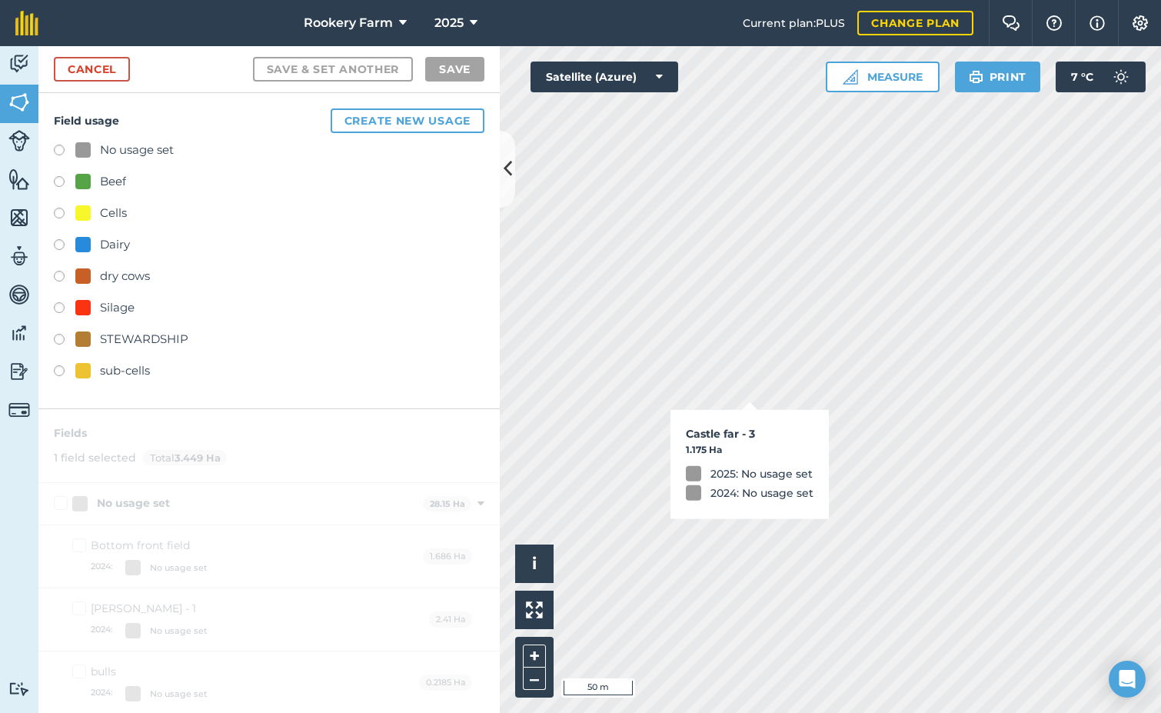
checkbox input "true"
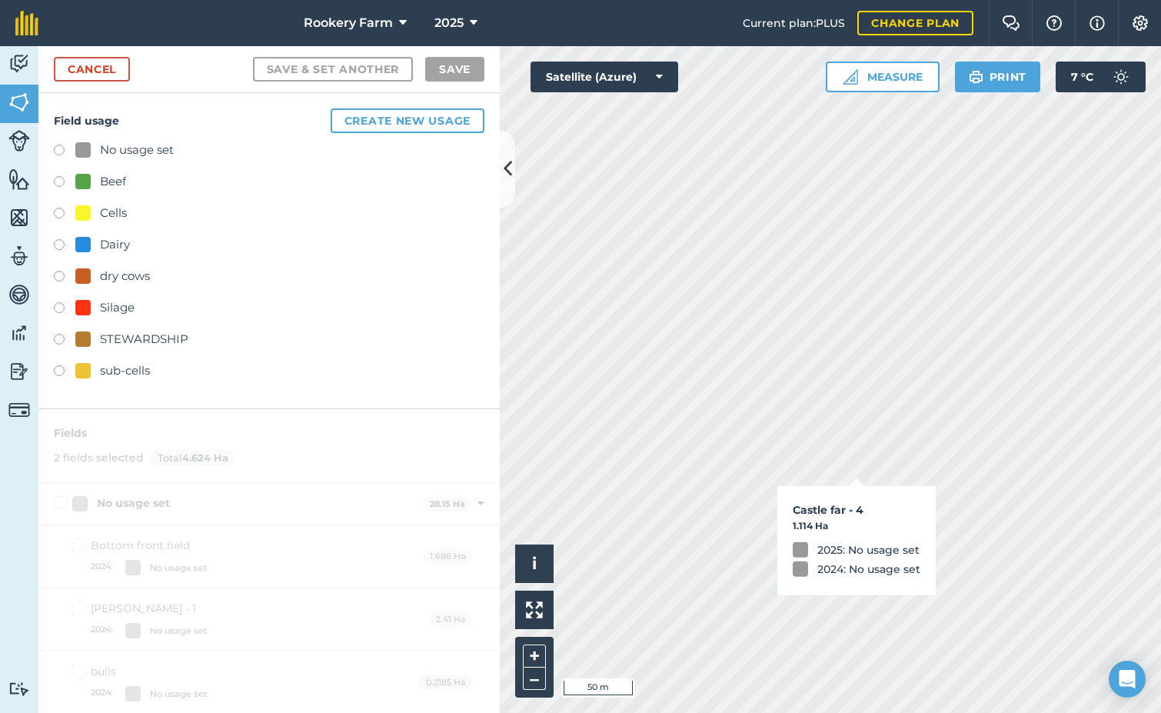
checkbox input "true"
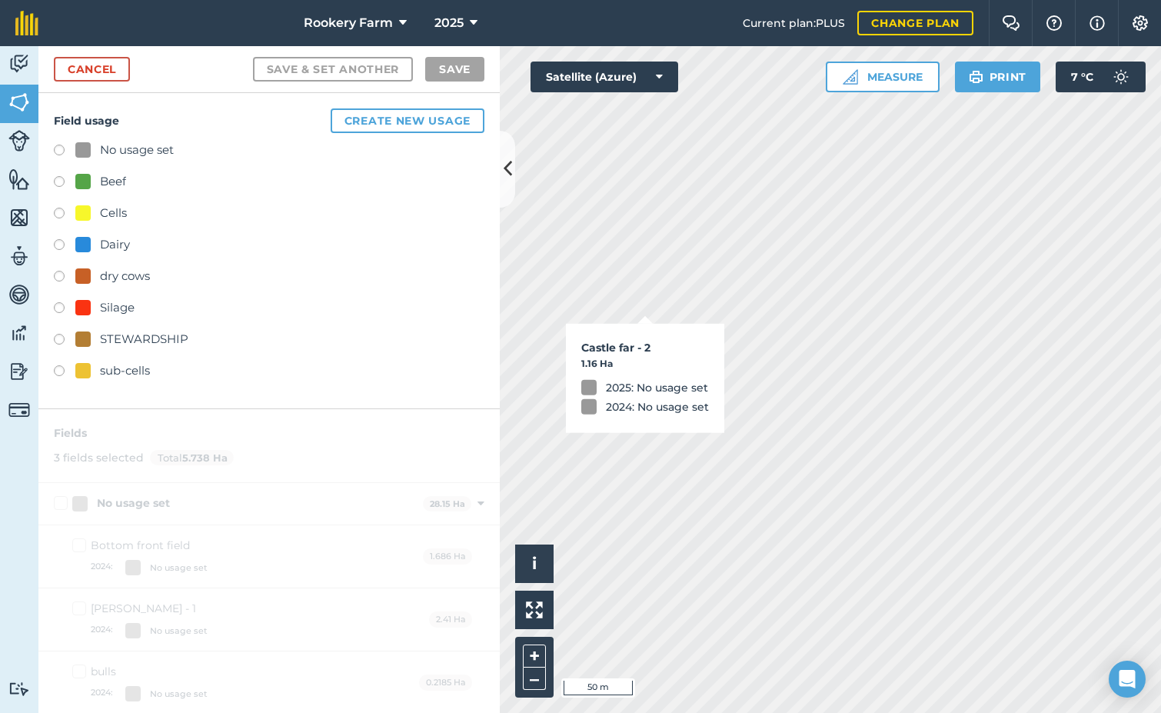
checkbox input "true"
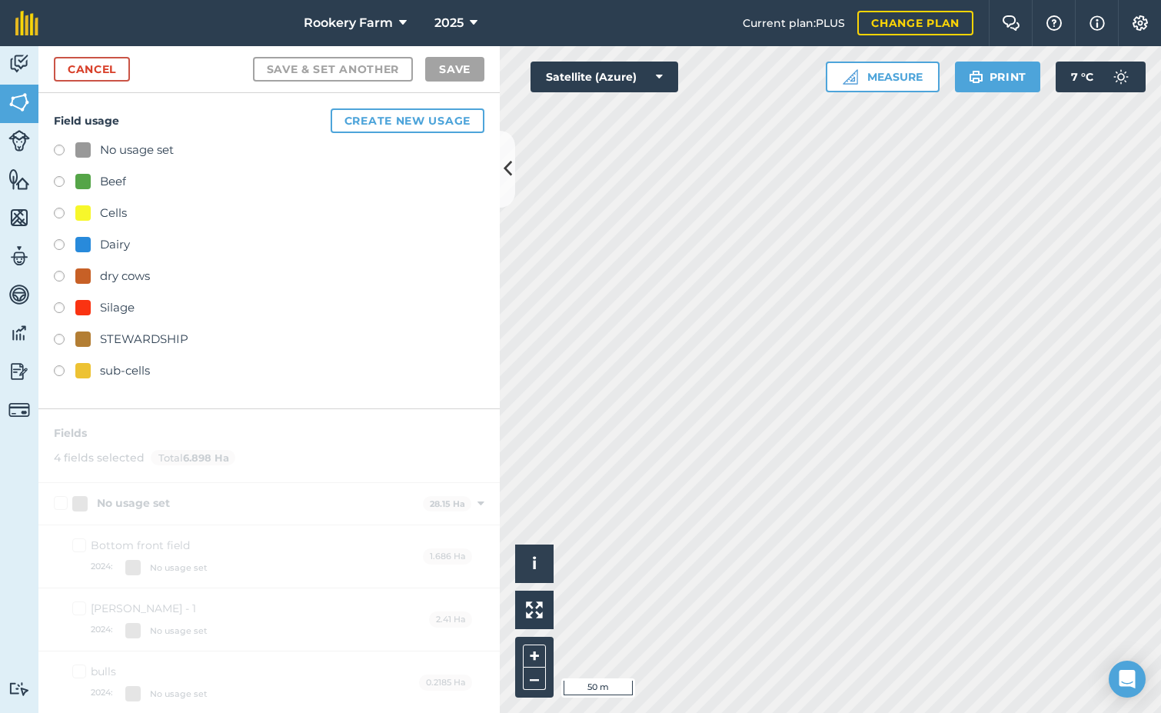
click at [60, 181] on label at bounding box center [65, 183] width 22 height 15
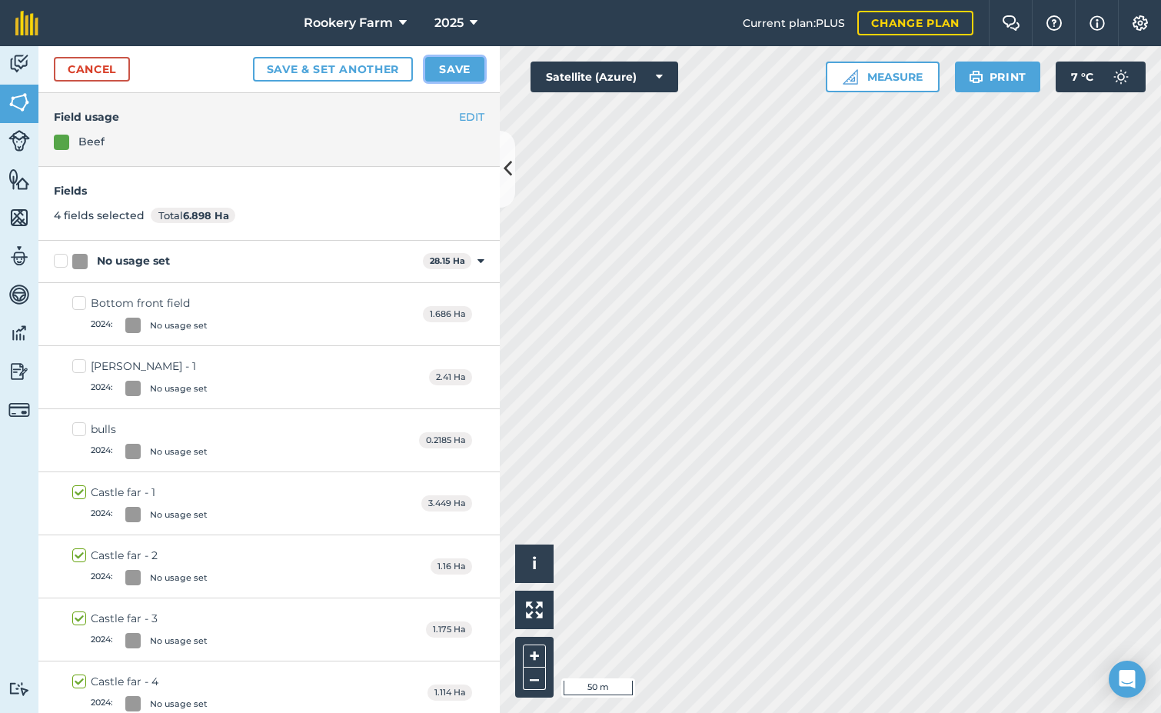
click at [434, 73] on button "Save" at bounding box center [454, 69] width 59 height 25
